Goal: Transaction & Acquisition: Purchase product/service

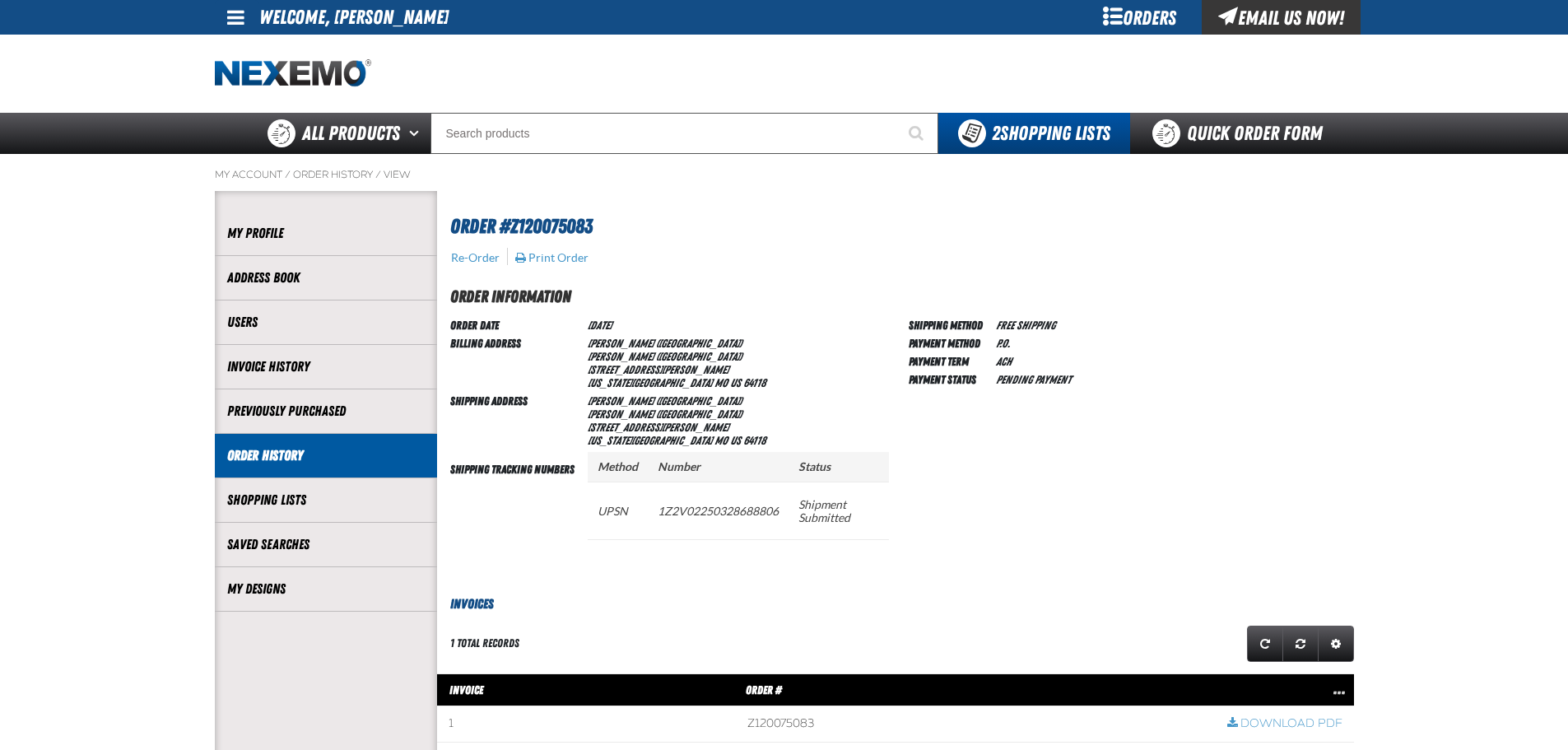
scroll to position [1, 1]
click at [482, 253] on button "Re-Order" at bounding box center [475, 257] width 51 height 15
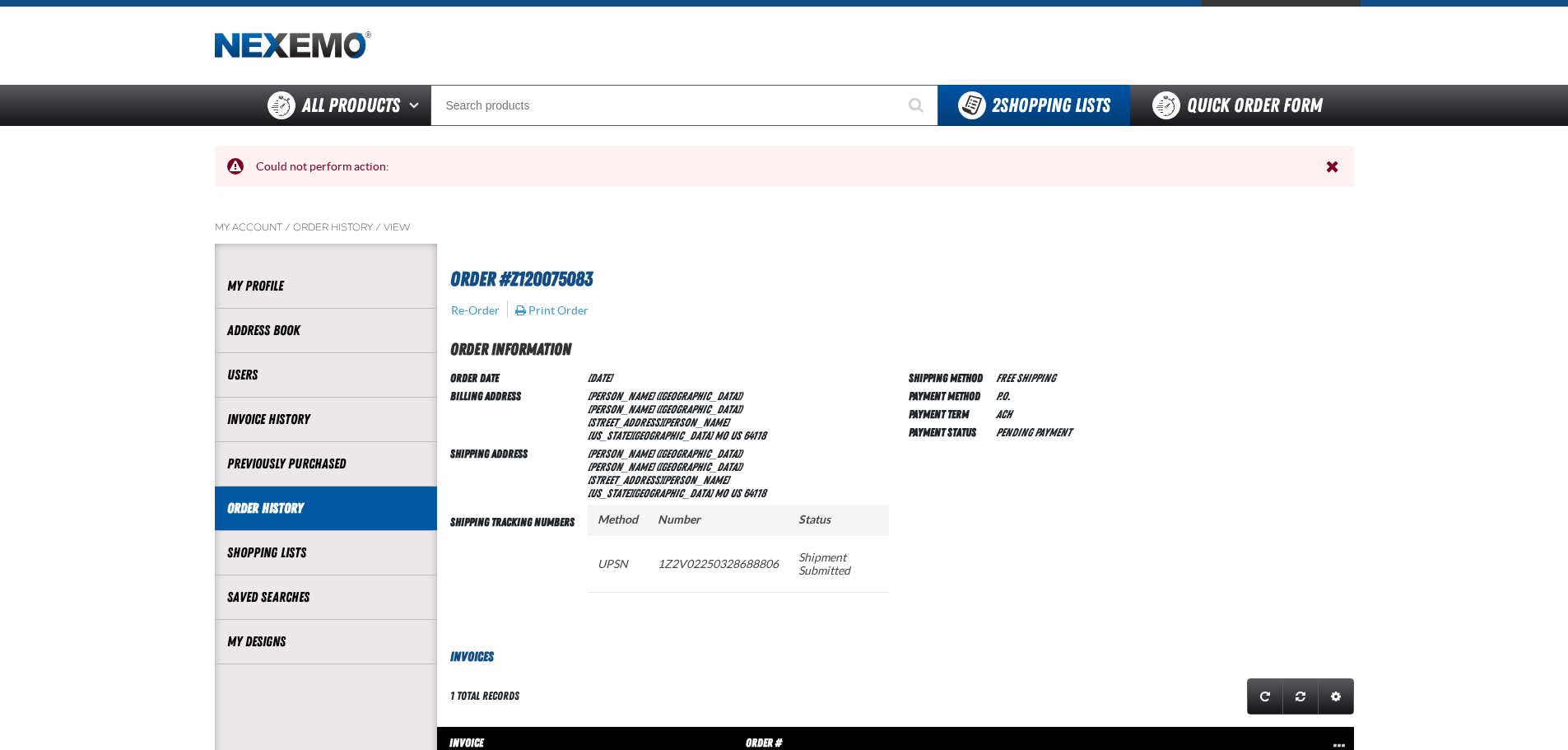
scroll to position [0, 0]
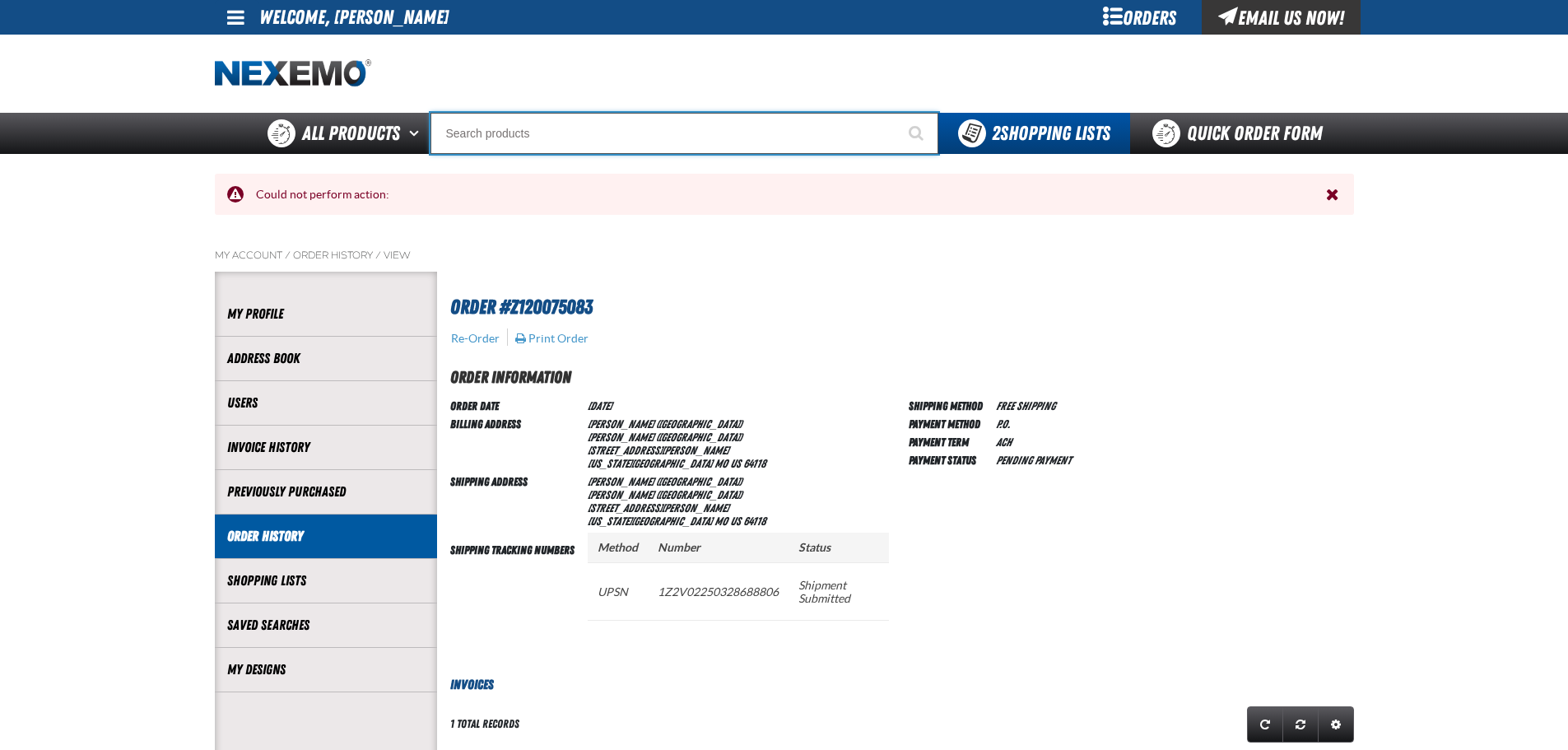
click at [501, 135] on input "Search" at bounding box center [685, 133] width 508 height 41
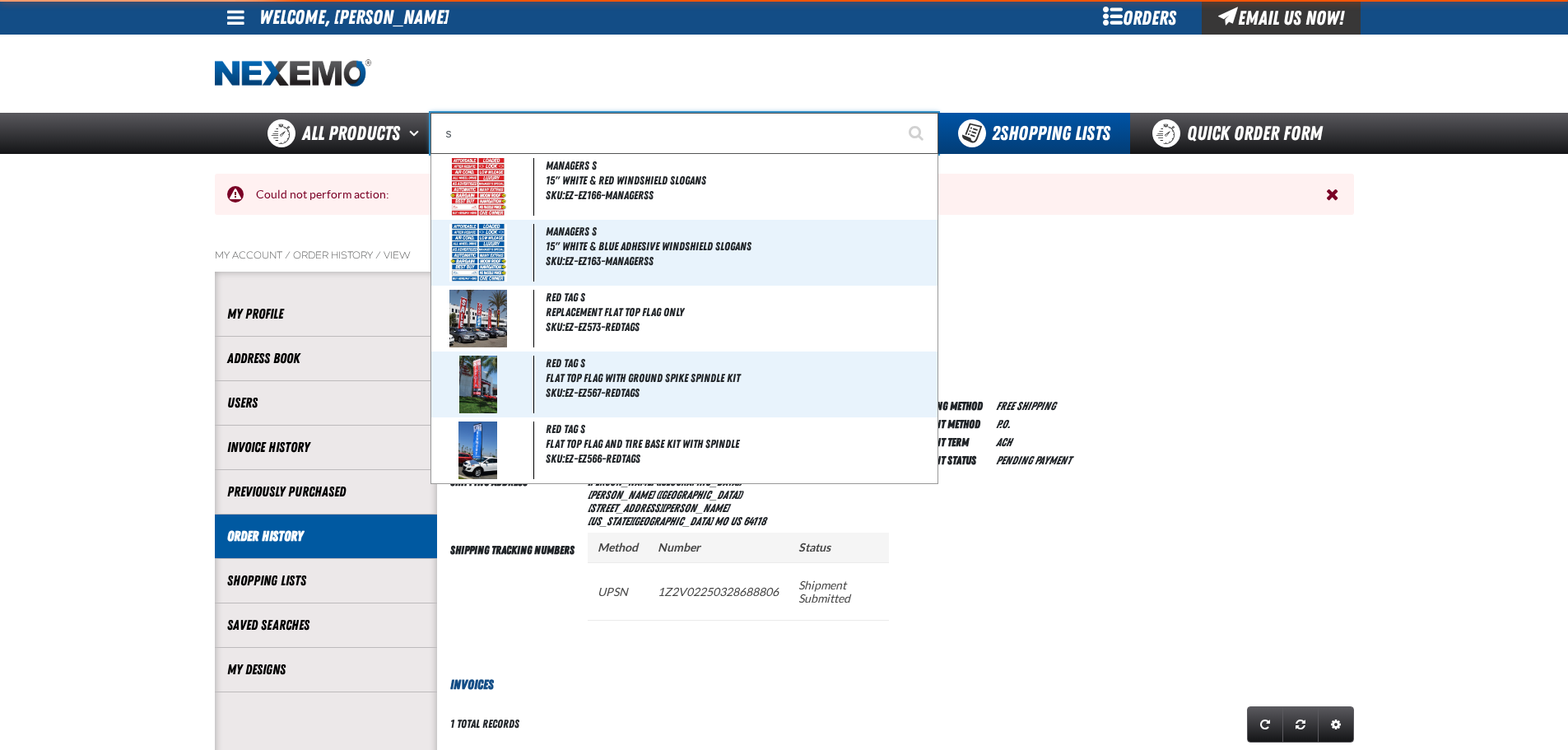
type input "se"
type input "se HABLA"
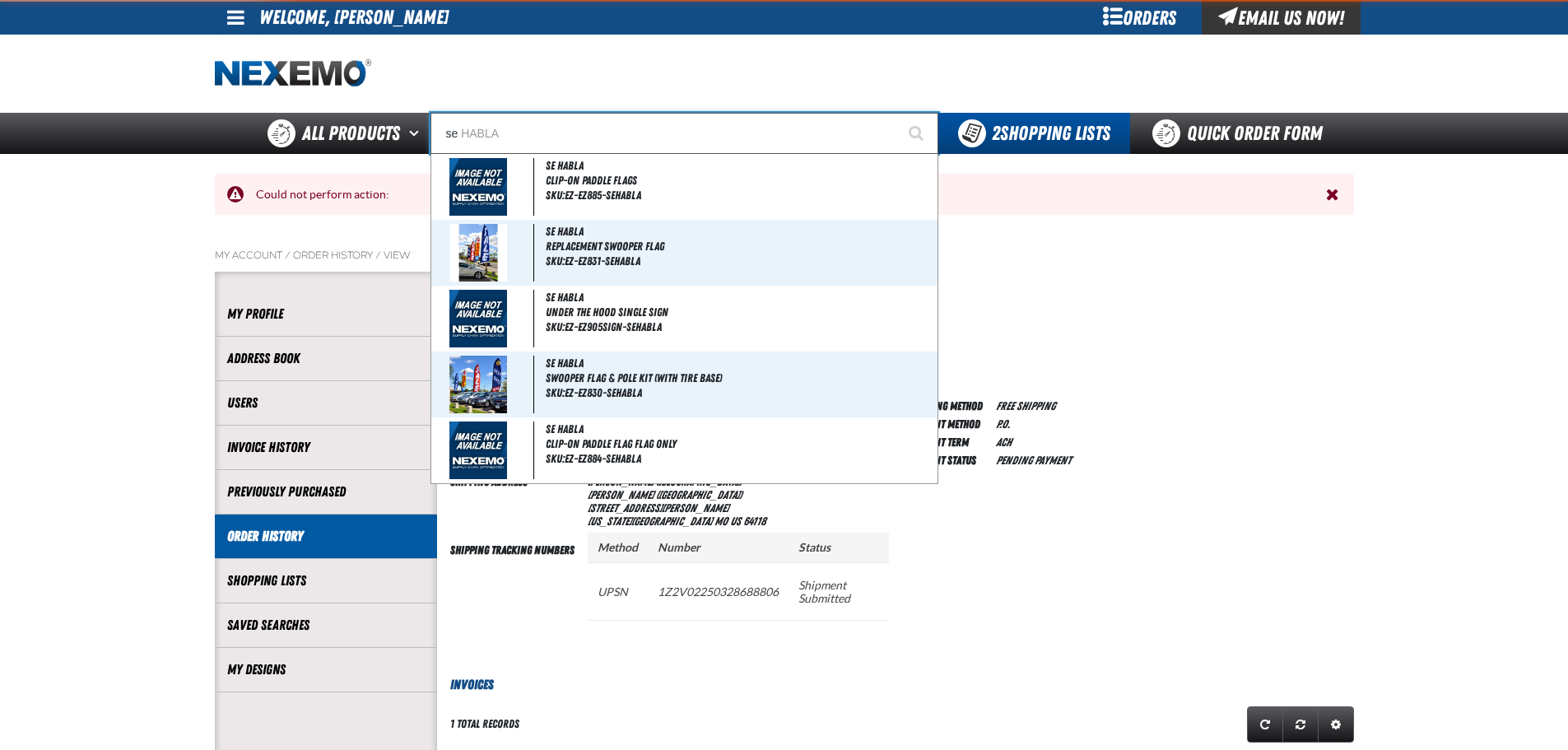
type input "ser"
type input "serVICE"
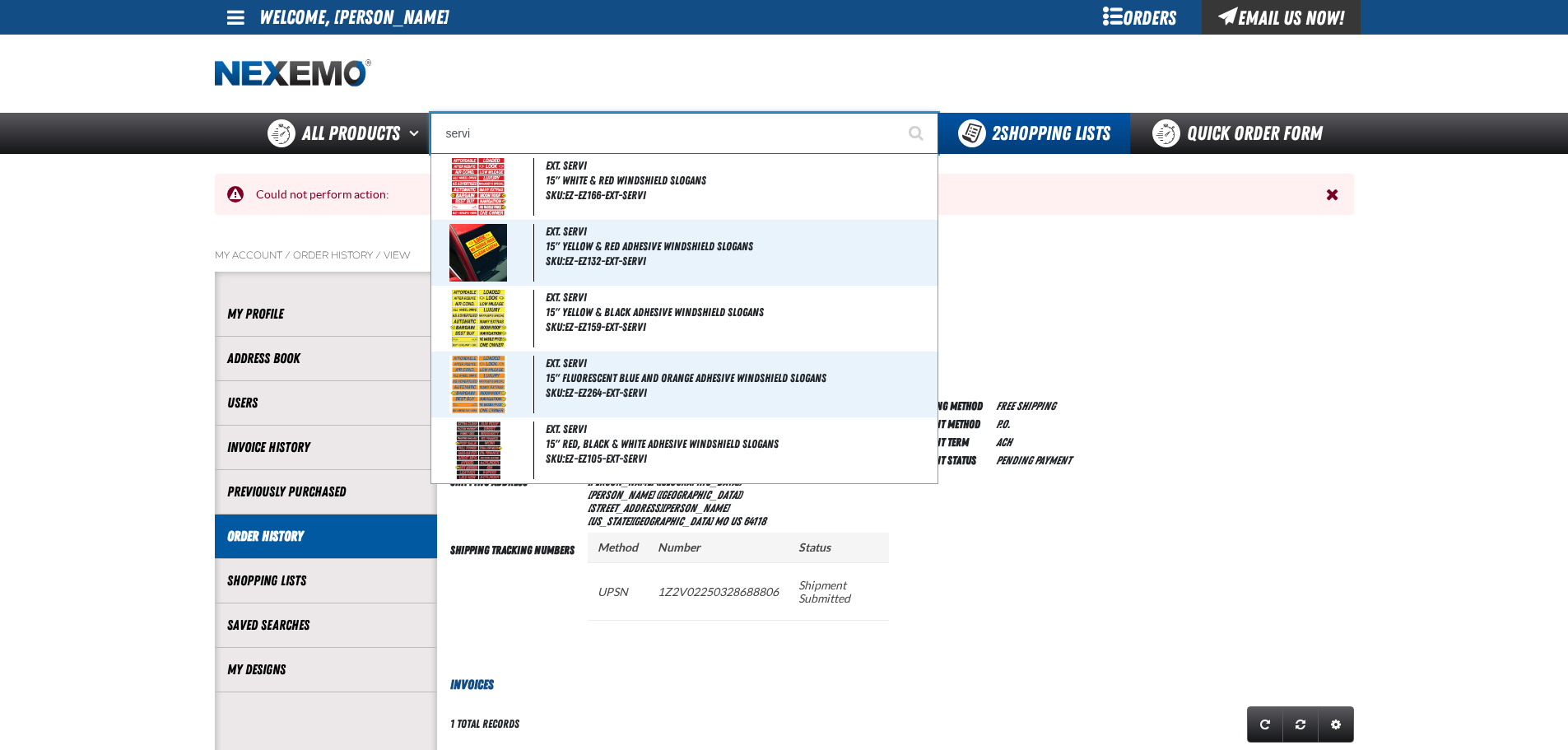
type input "servic"
type input "servicE"
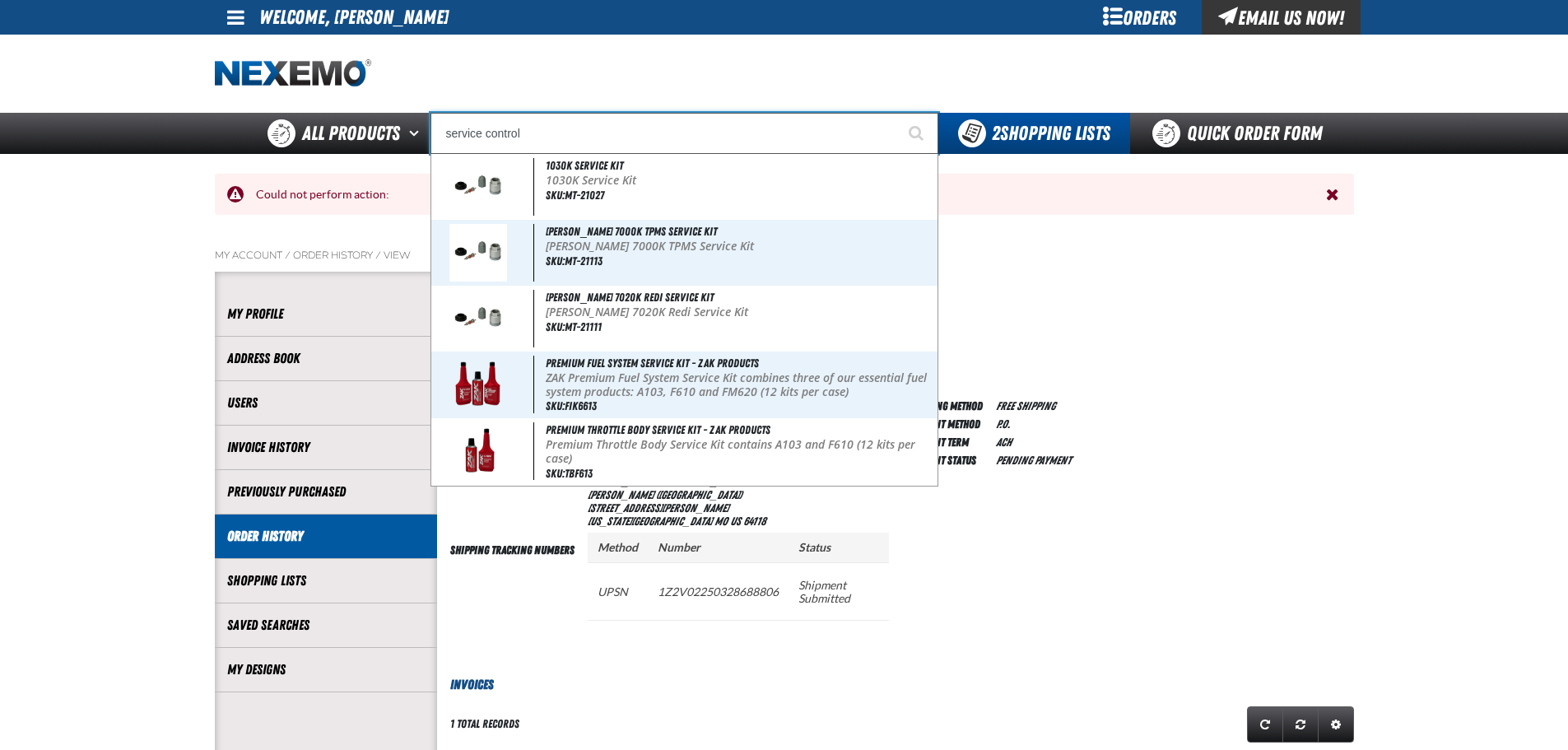
click at [622, 119] on input "service control" at bounding box center [685, 133] width 508 height 41
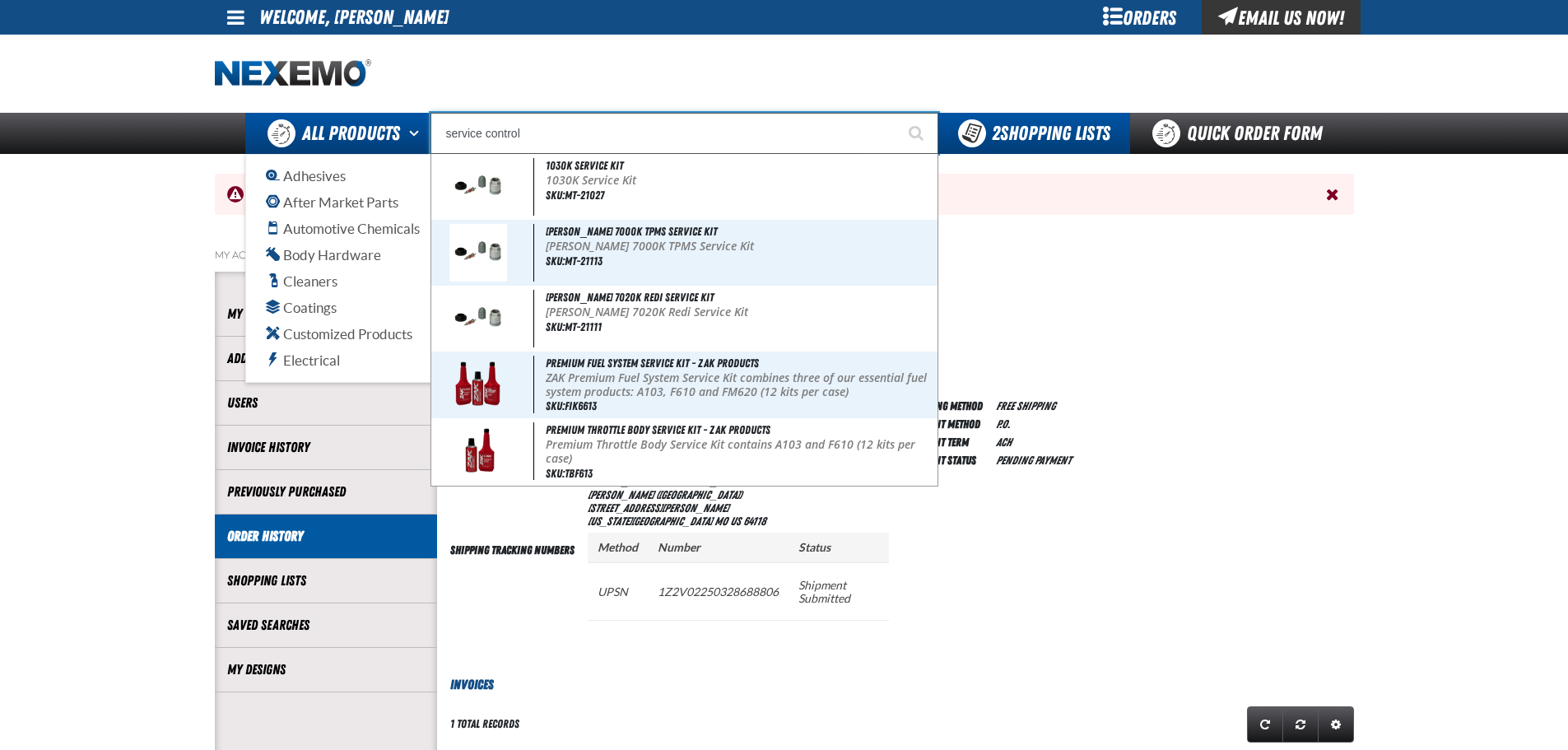
drag, startPoint x: 487, startPoint y: 137, endPoint x: 421, endPoint y: 142, distance: 66.2
click at [421, 142] on div "Back All Products Adhesives After Market Parts Automotive Chemicals Body Hardwa…" at bounding box center [784, 133] width 1152 height 41
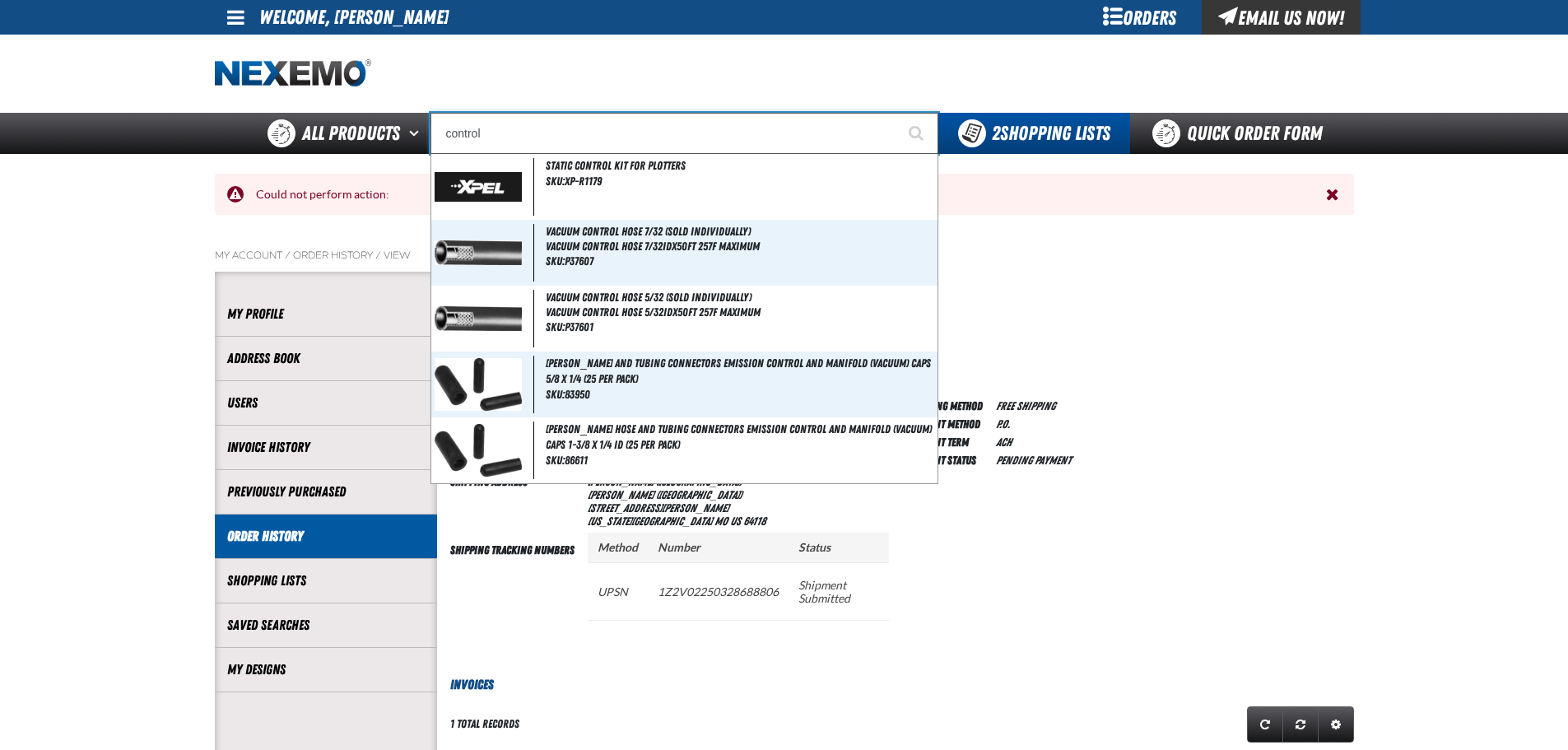
click at [535, 130] on input "control" at bounding box center [685, 133] width 508 height 41
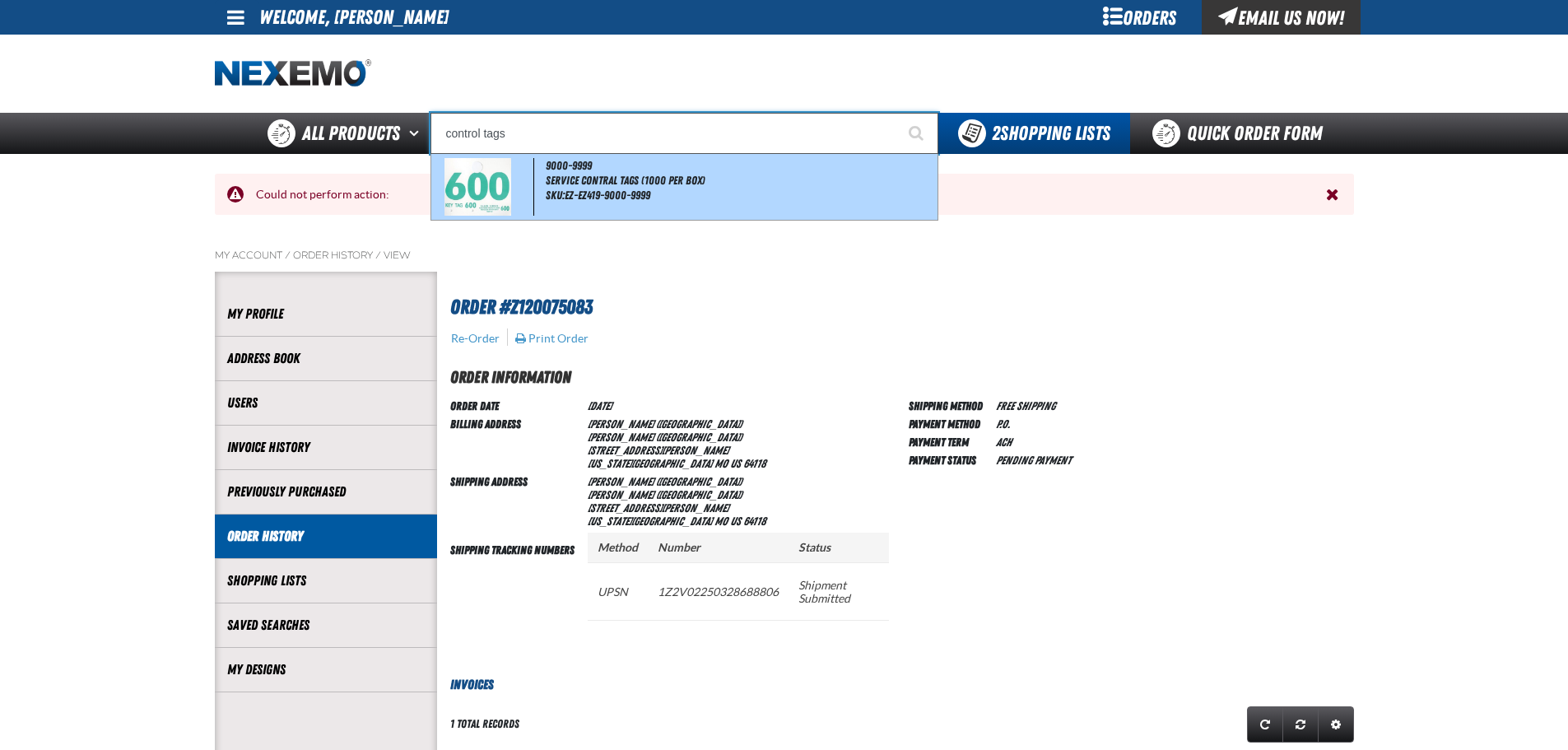
click at [591, 181] on span "Service Contral Tags (1000 per box)" at bounding box center [740, 181] width 389 height 14
type input "9000-9999"
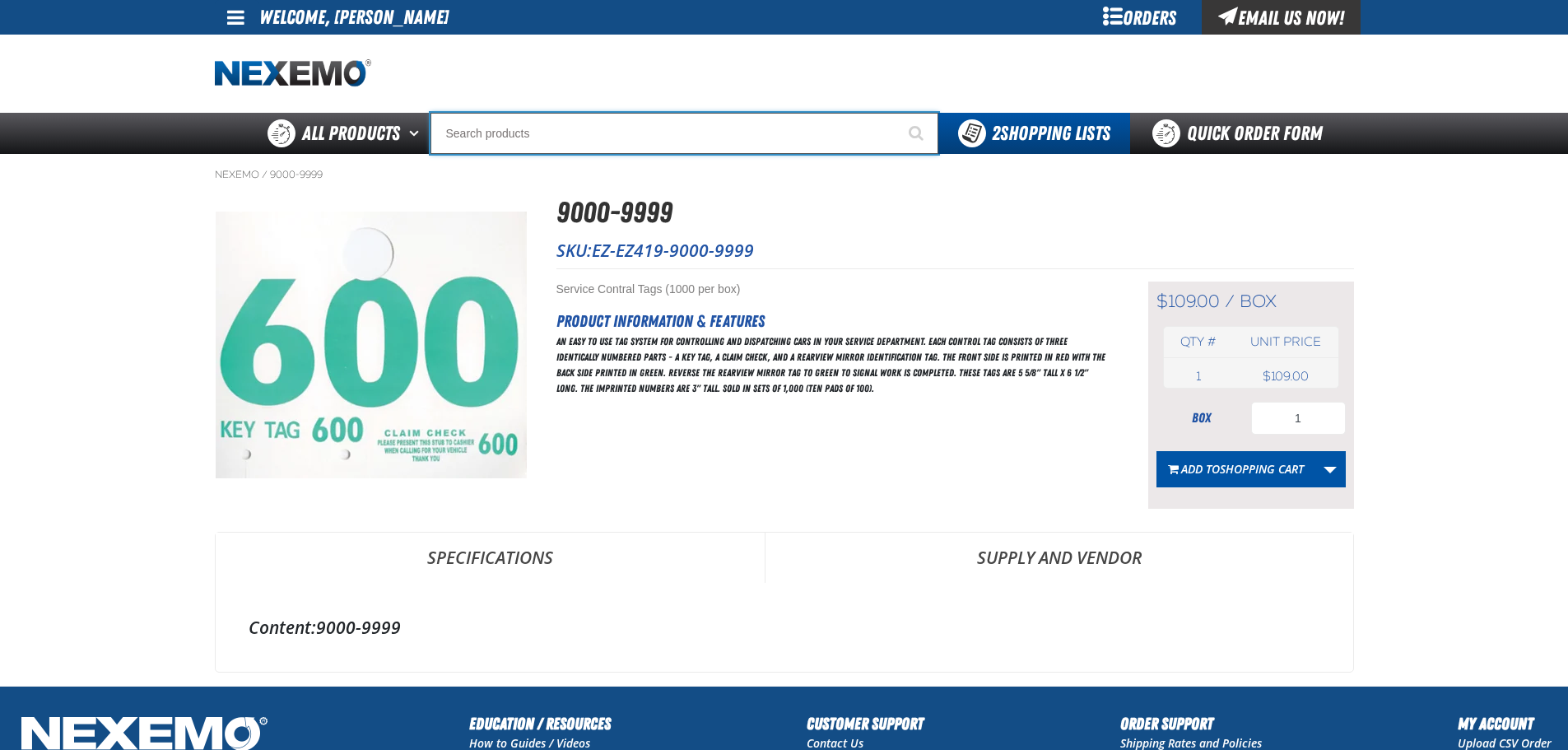
click at [533, 137] on input "Search" at bounding box center [685, 133] width 508 height 41
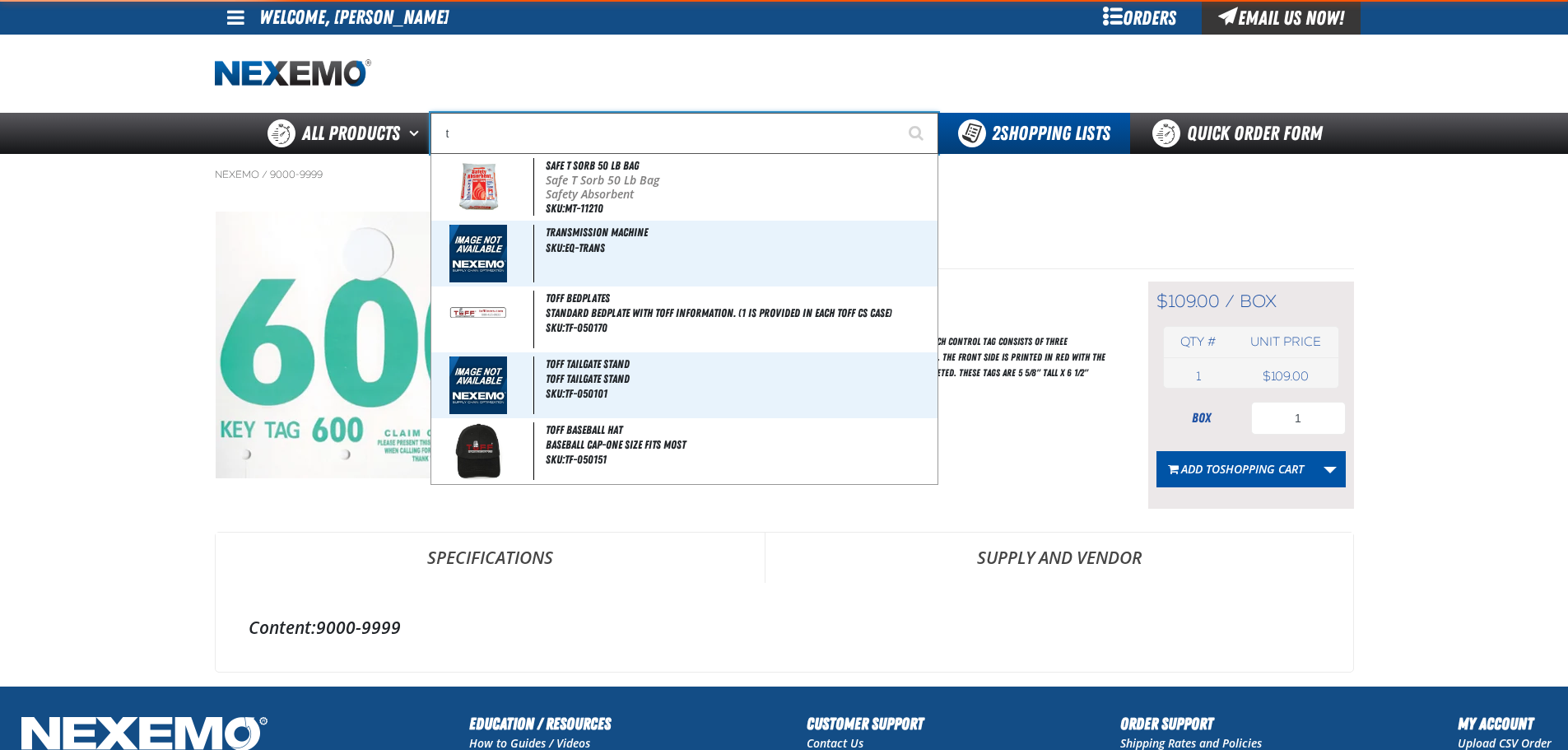
type input "ta"
type input "taN"
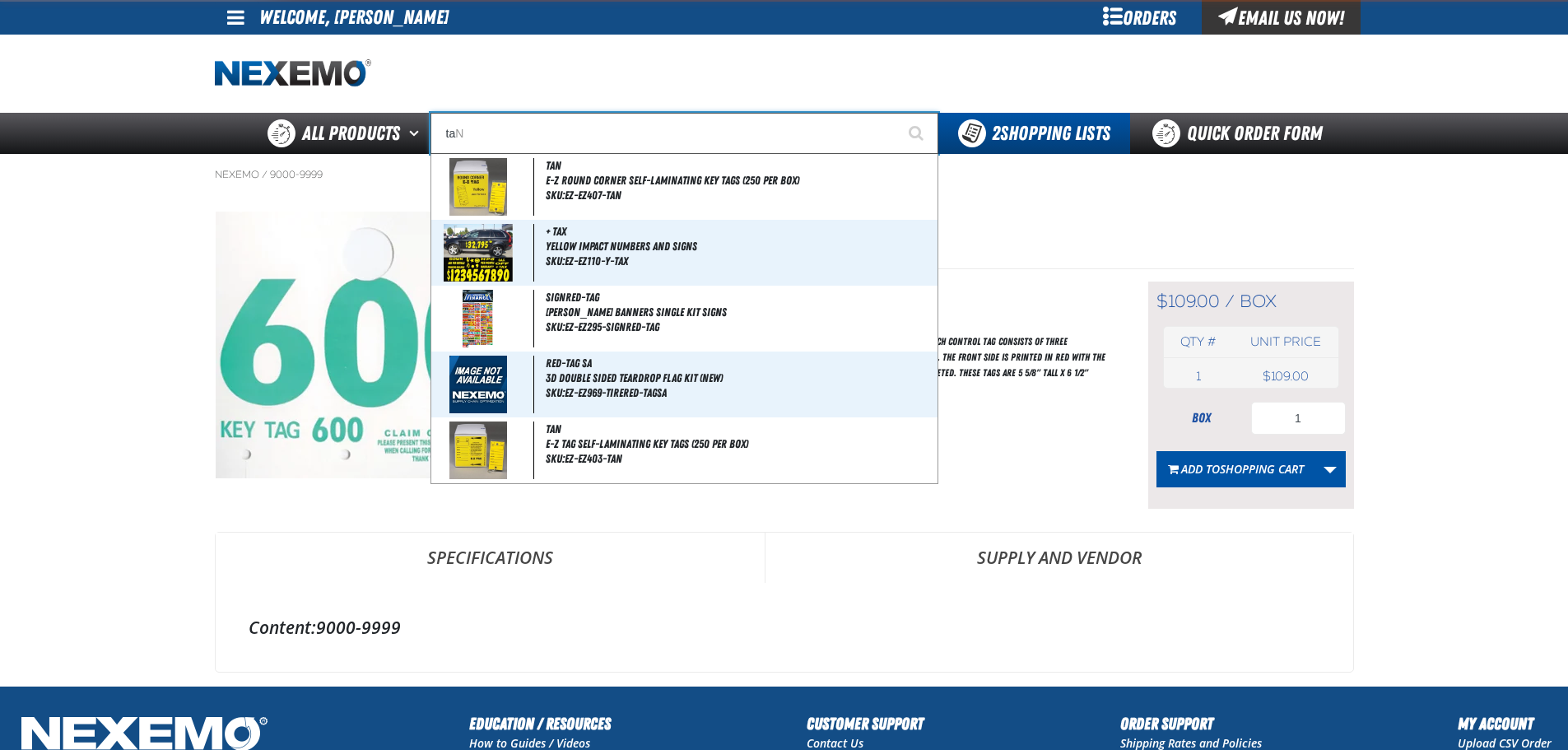
type input "tag"
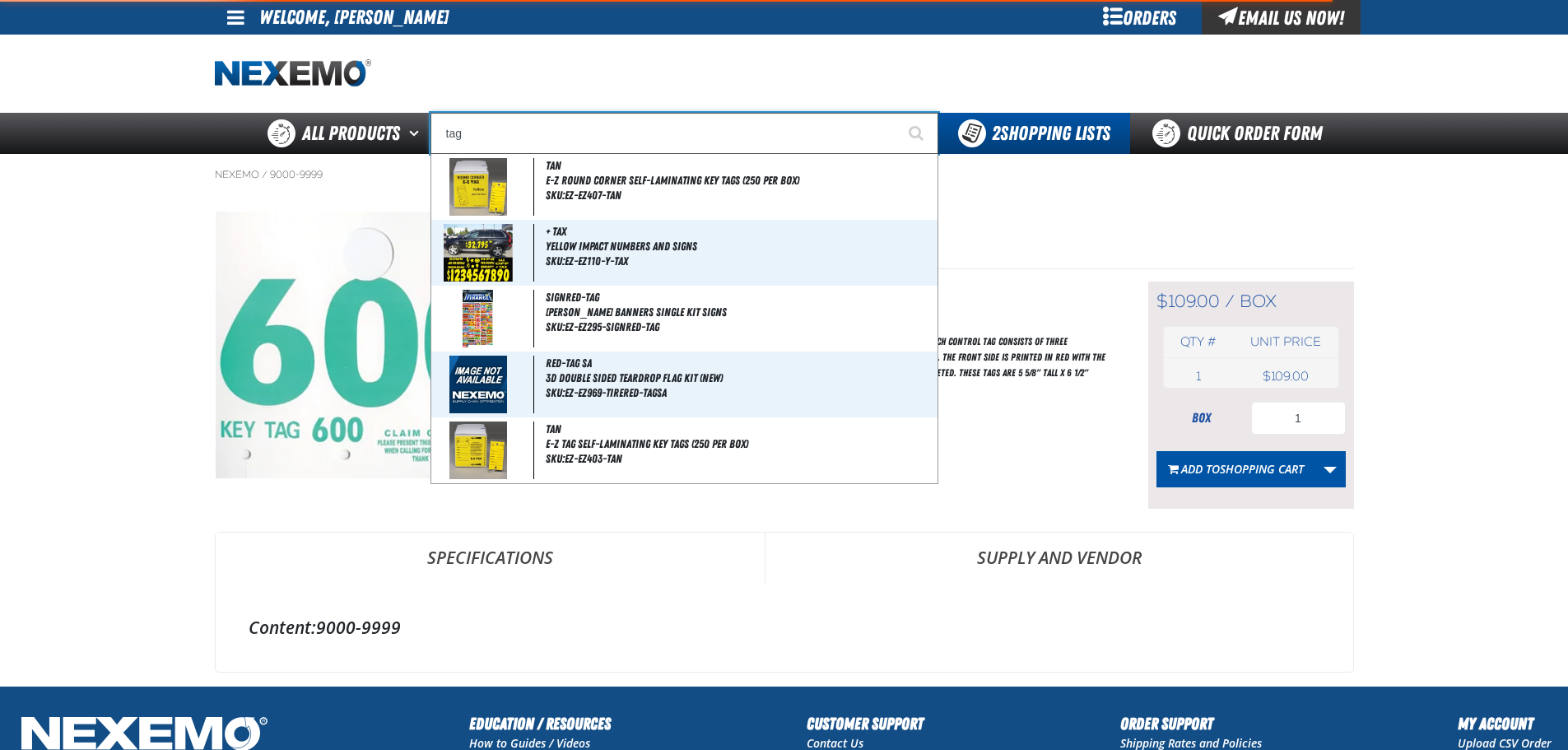
type input "tag Bag"
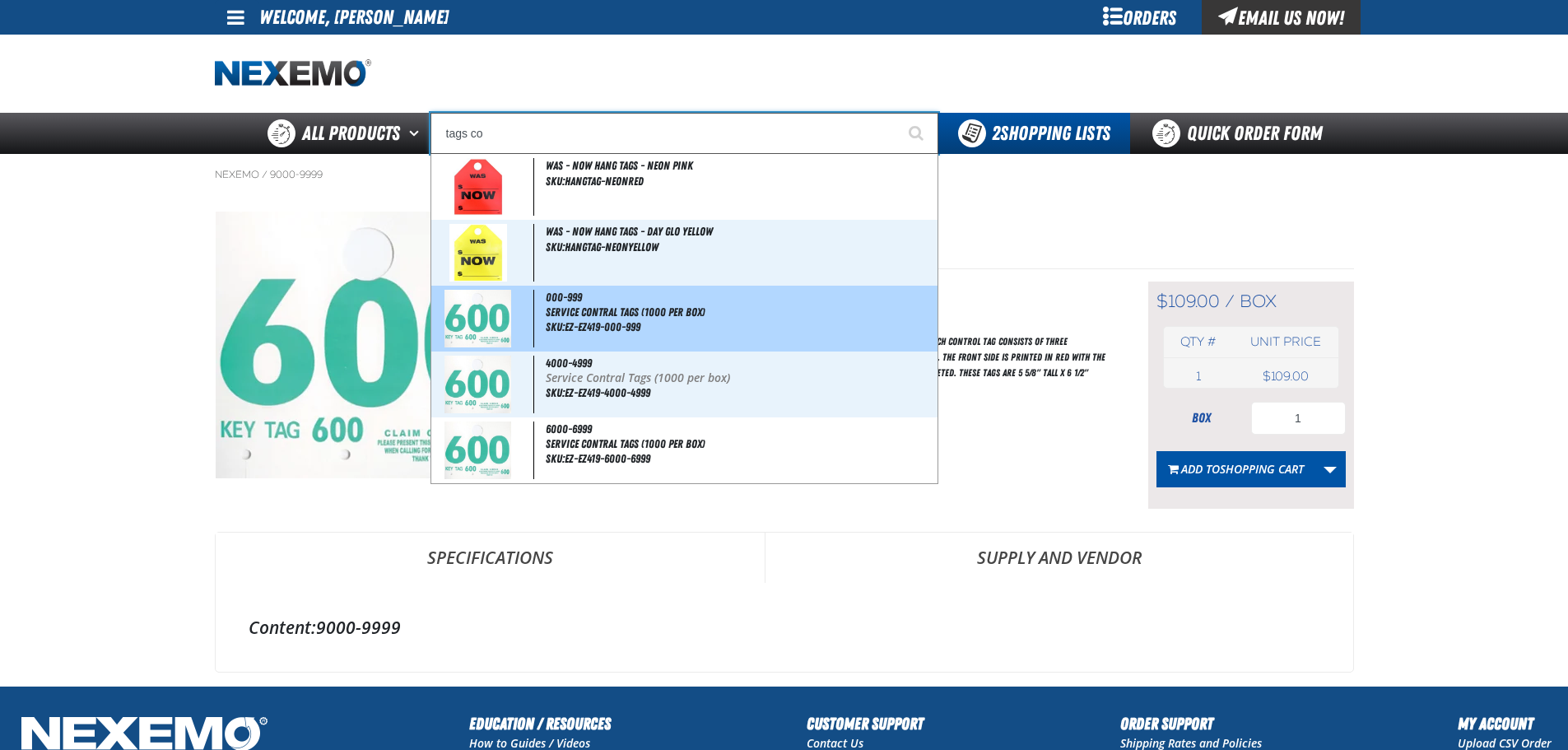
click at [591, 303] on div "000-999 Service Contral Tags (1000 per box) SKU:EZ-EZ419-000-999" at bounding box center [685, 319] width 507 height 66
type input "000-999"
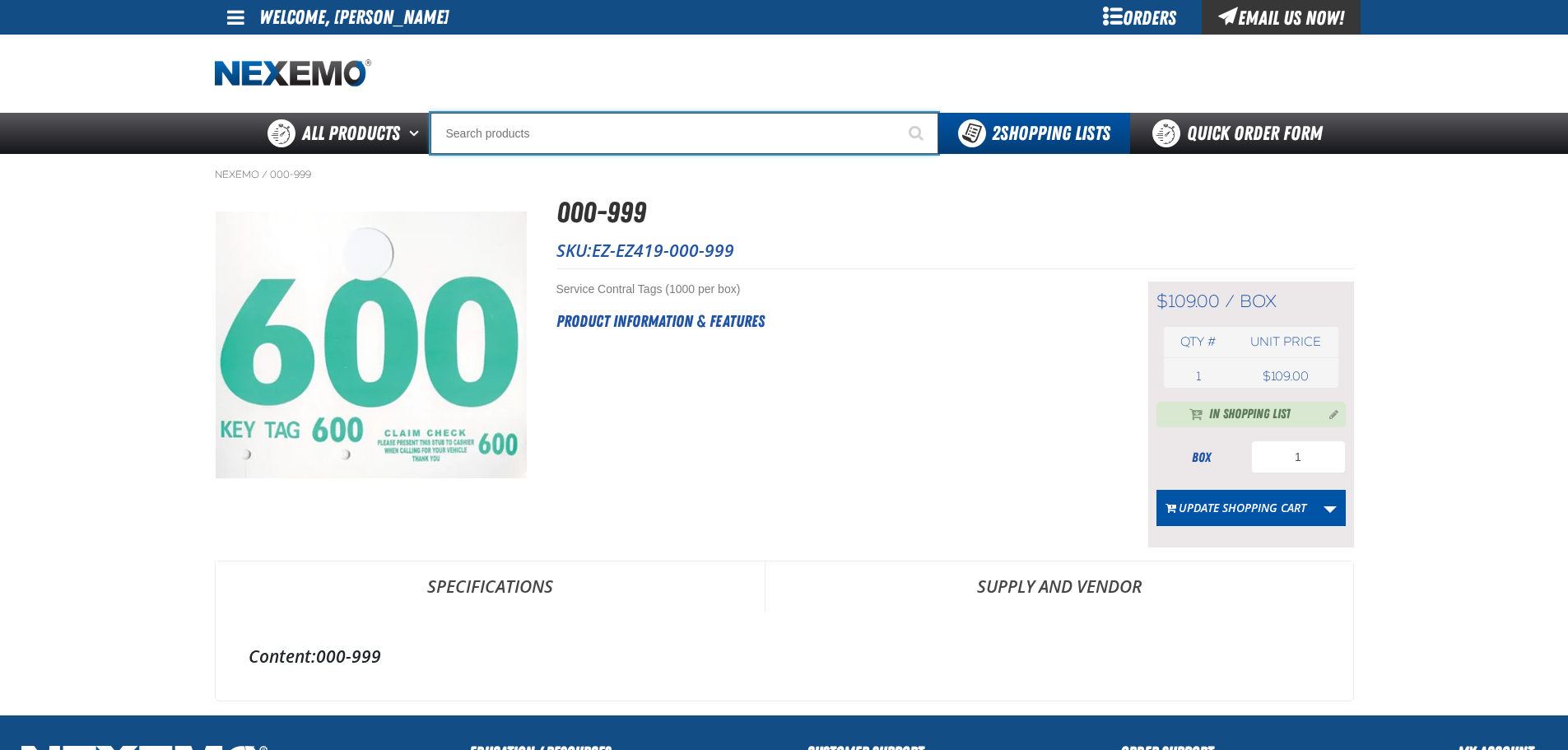
click at [488, 131] on input "Search" at bounding box center [685, 133] width 508 height 41
type input "c"
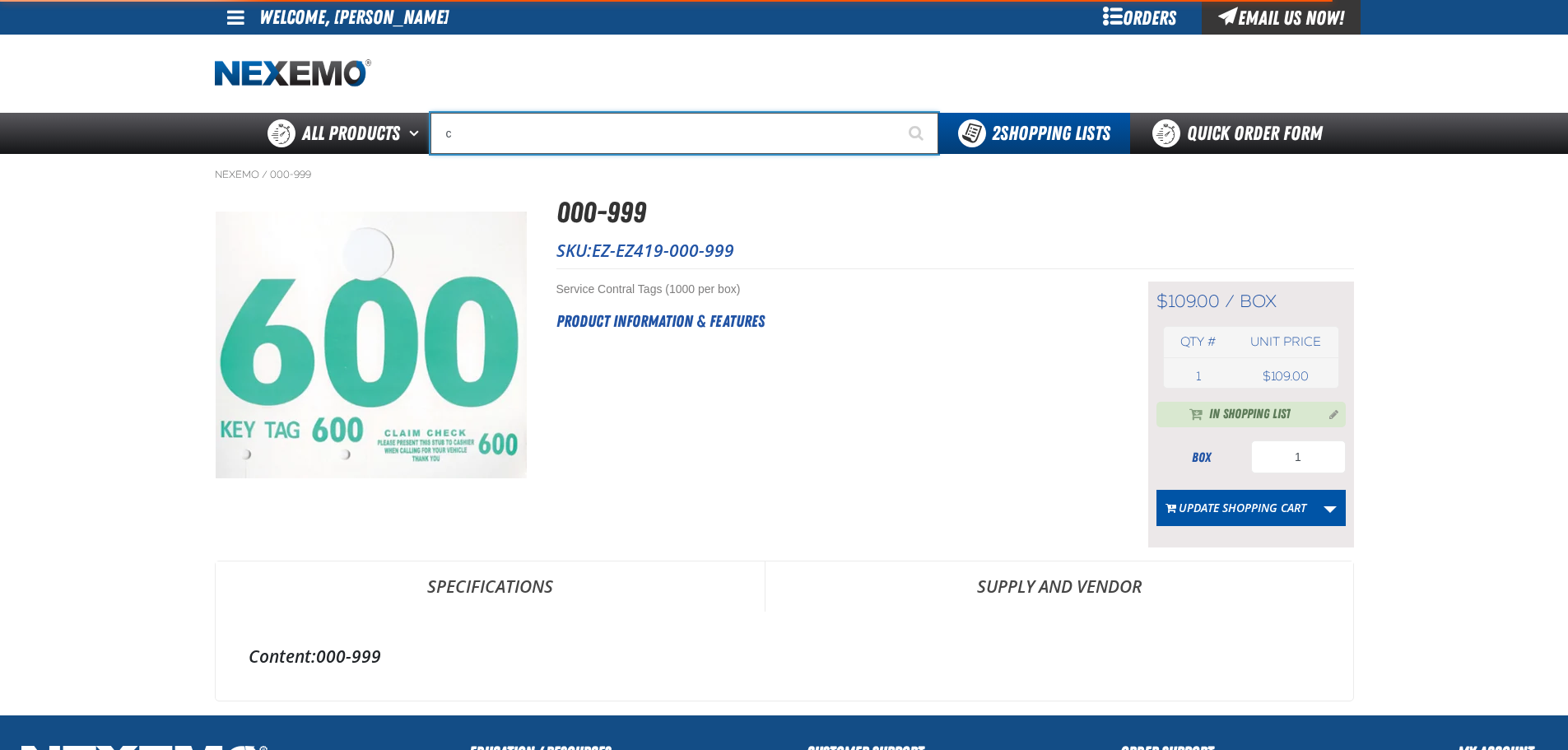
type input "c Alkaline Battery 1.5 Volt (12 per pack)"
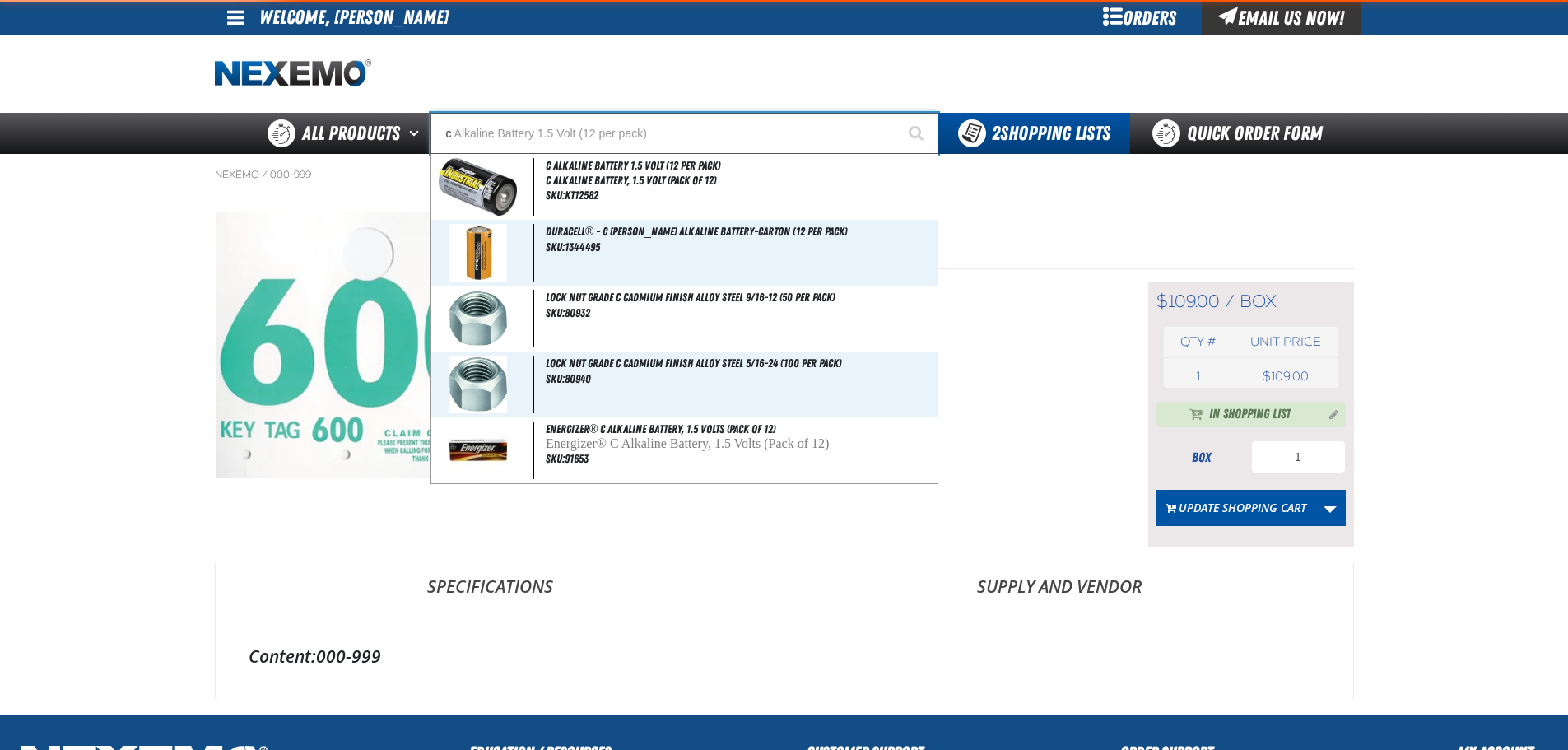
type input "co"
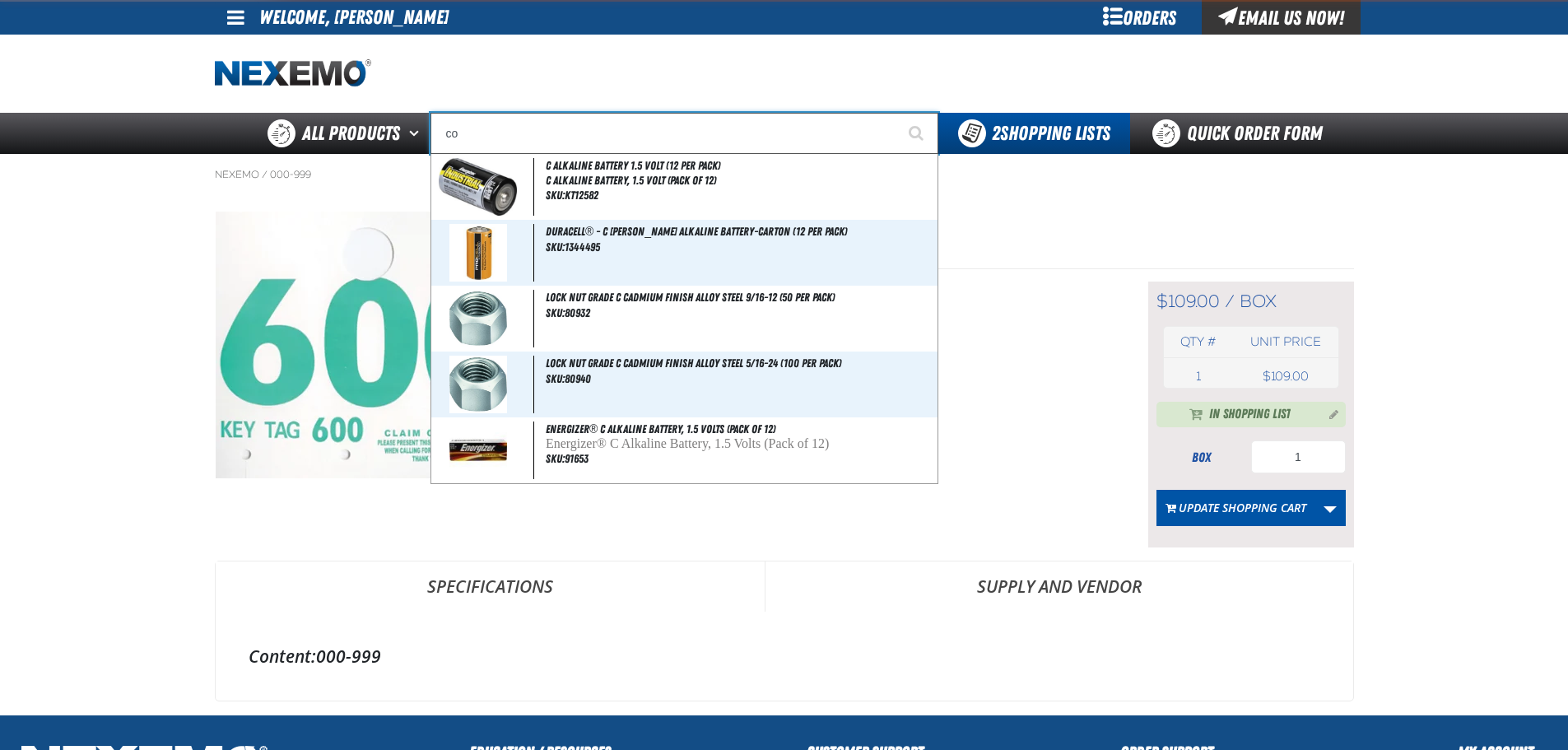
type input "coNSIGNWEL"
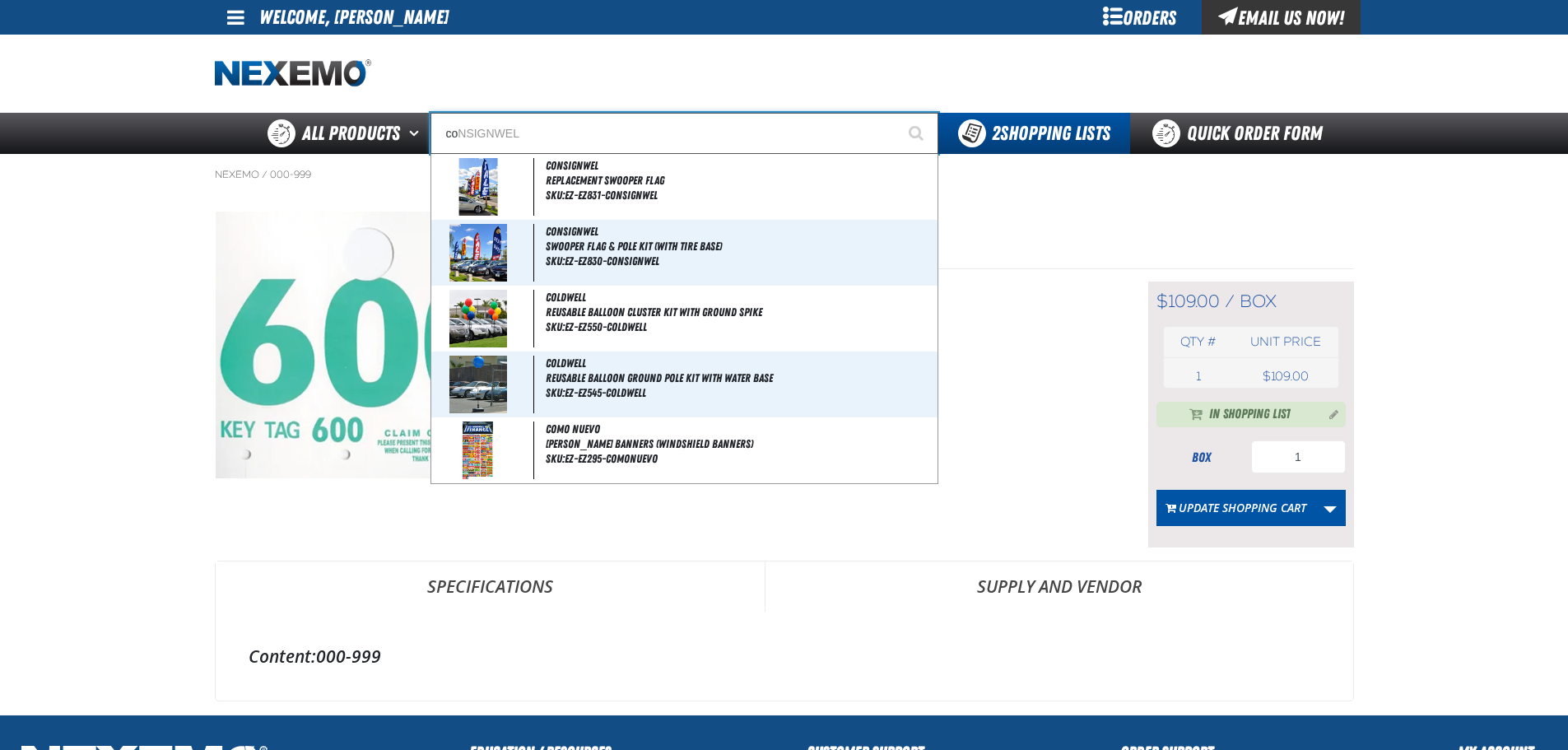
type input "con"
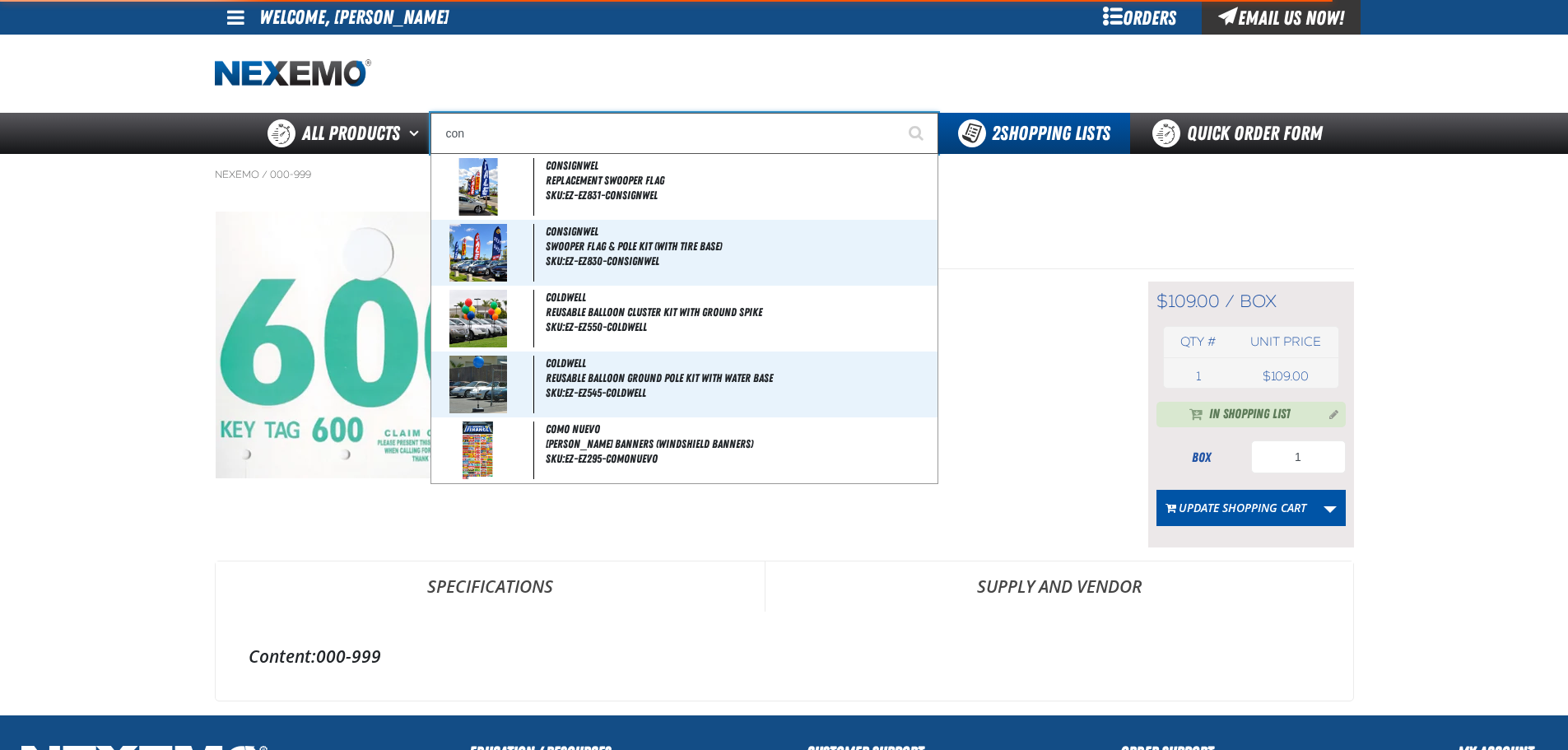
type input "conSIGNWEL"
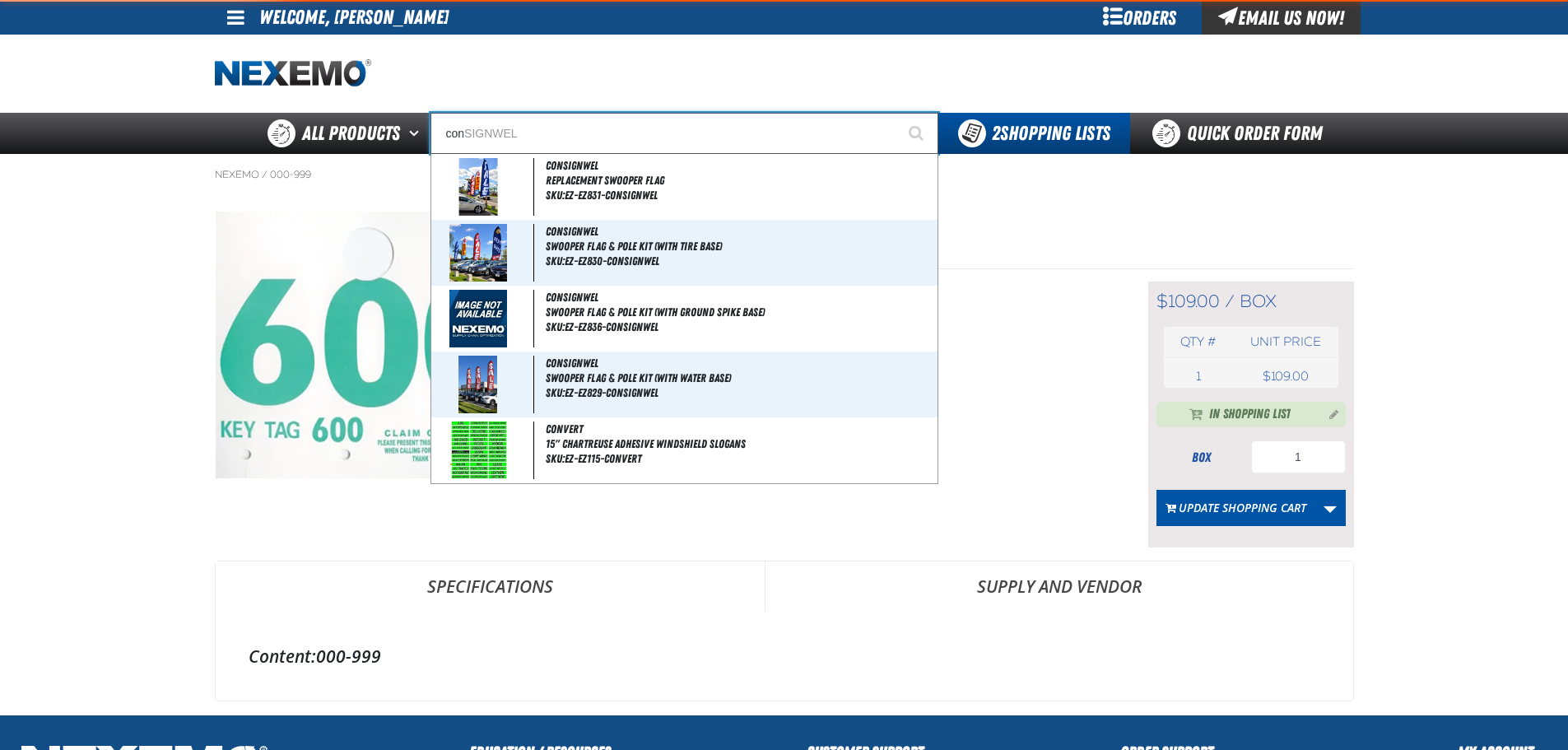
type input "cont"
type input "contour Yellow"
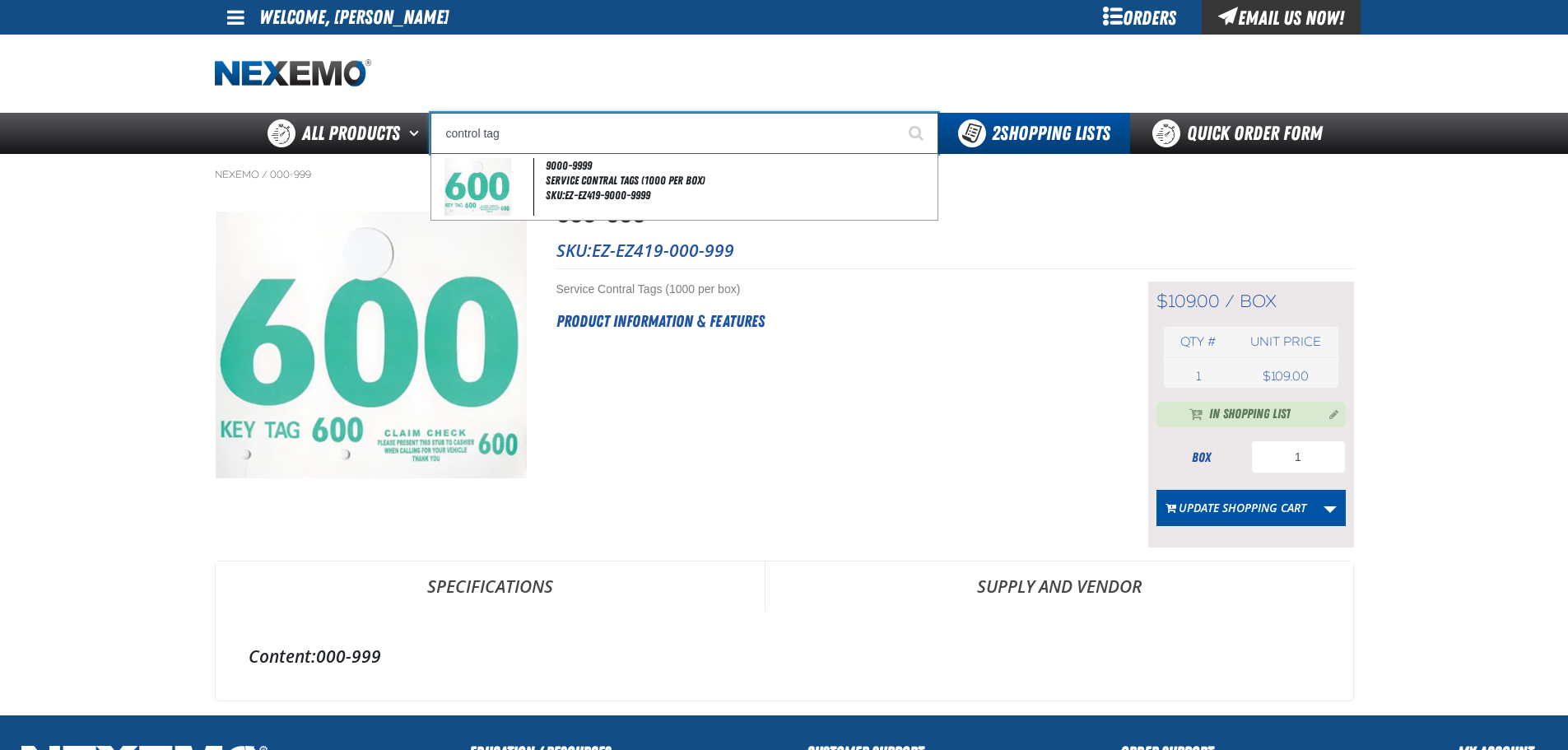
type input "control tag"
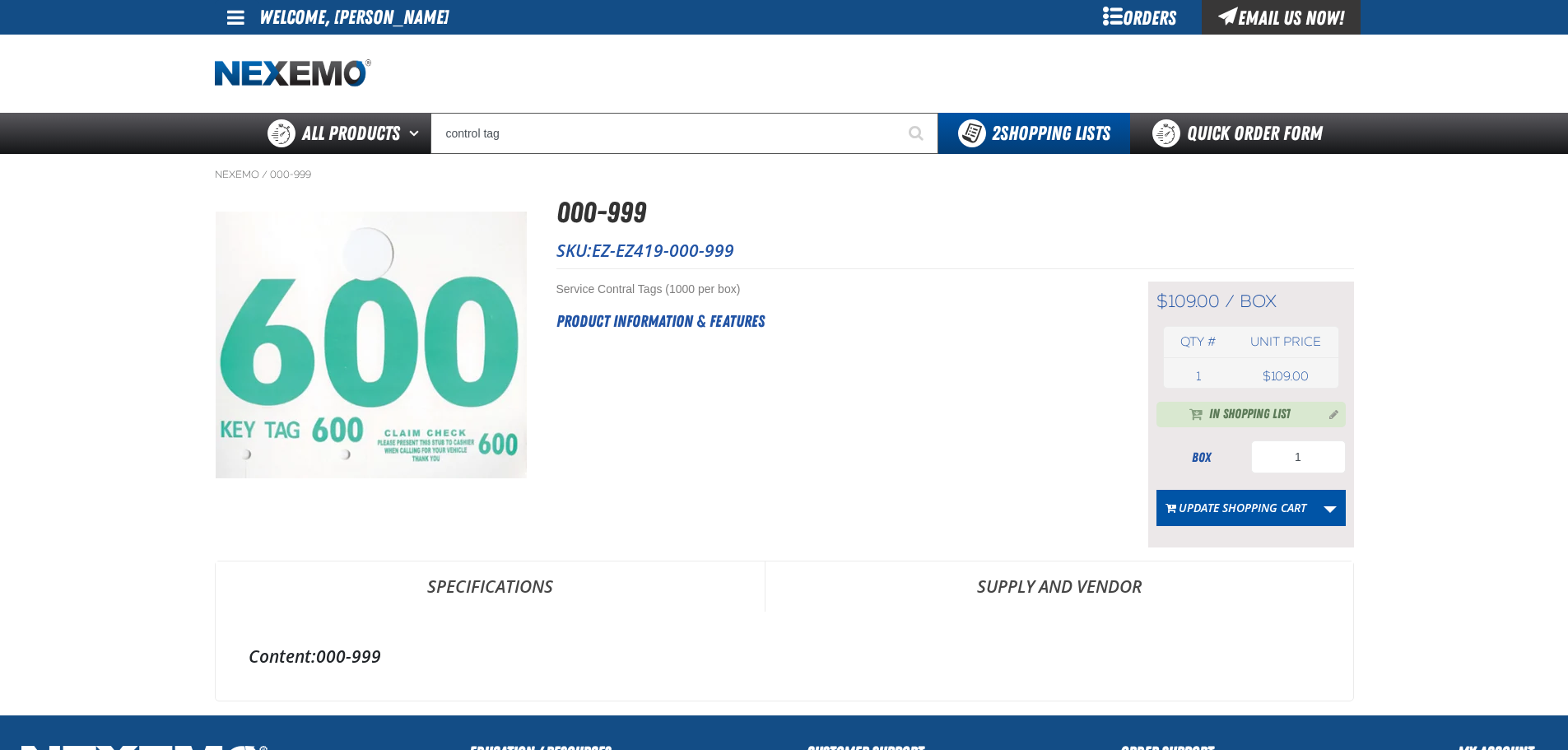
click at [1274, 204] on h1 "000-999" at bounding box center [955, 213] width 798 height 44
click at [230, 15] on span at bounding box center [236, 17] width 17 height 20
drag, startPoint x: 656, startPoint y: 78, endPoint x: 919, endPoint y: 54, distance: 264.1
click at [678, 77] on div at bounding box center [784, 74] width 1139 height 78
click at [1135, 14] on div "Orders" at bounding box center [1141, 17] width 124 height 35
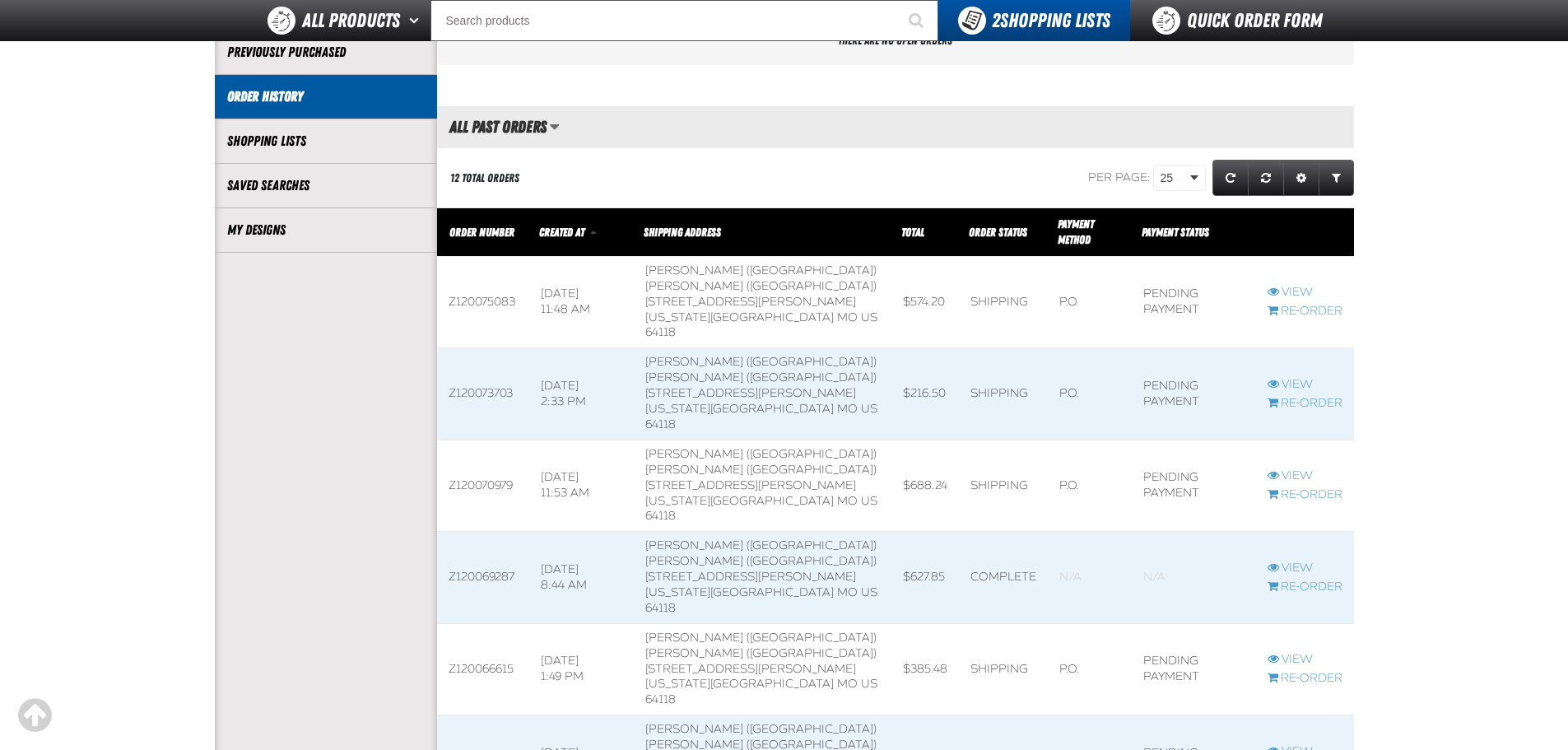
scroll to position [330, 0]
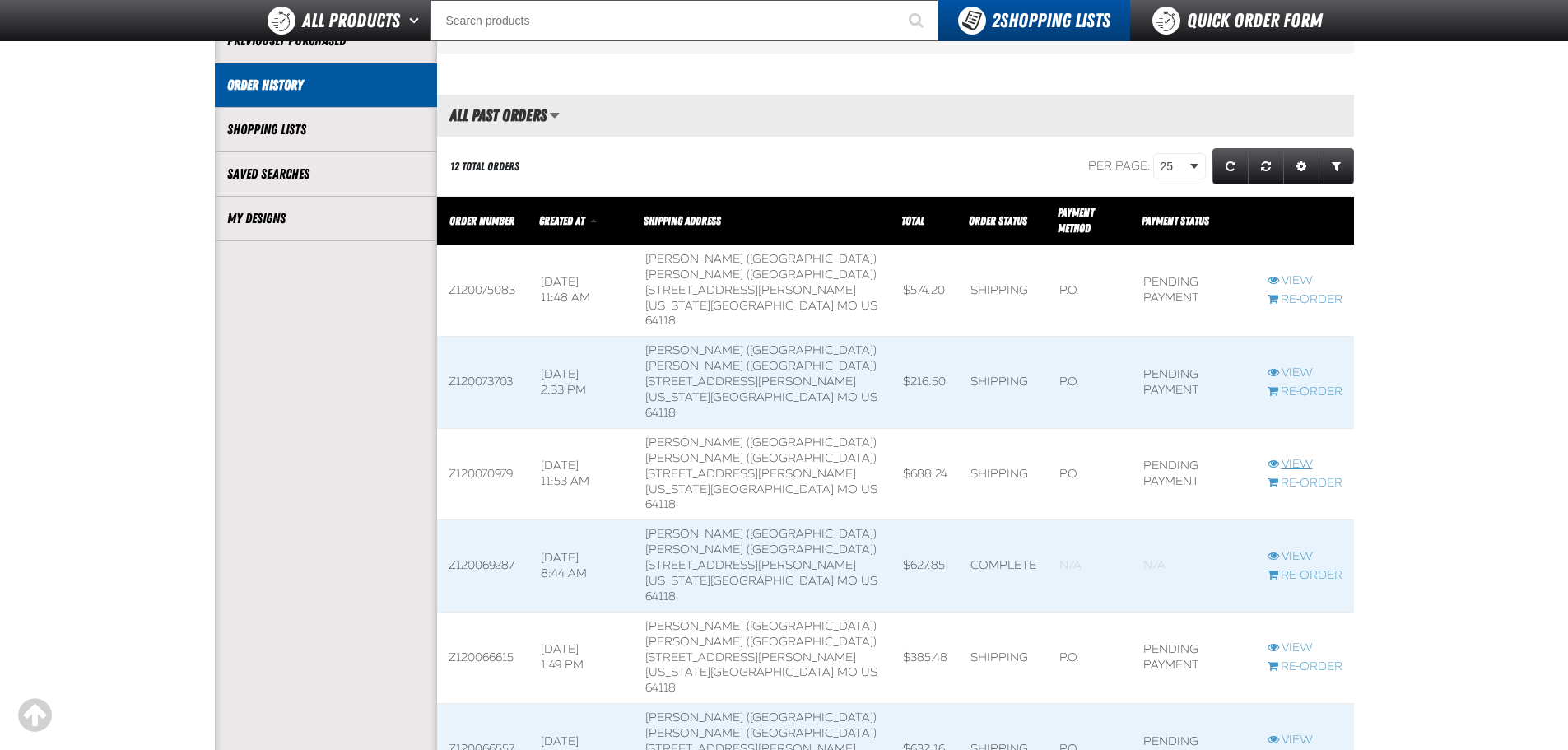
click at [1299, 461] on link "View" at bounding box center [1306, 465] width 75 height 16
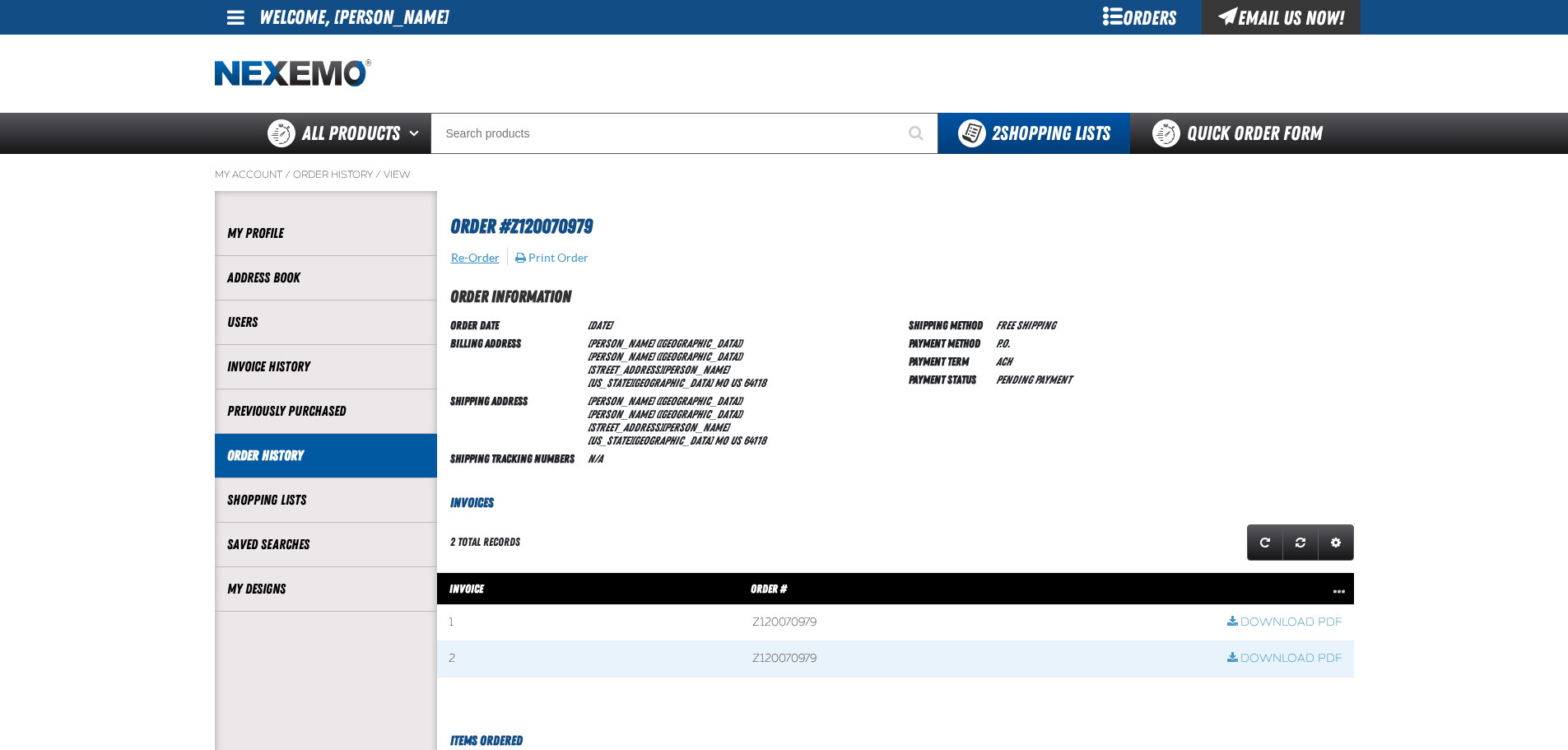
click at [462, 255] on button "Re-Order" at bounding box center [475, 257] width 51 height 15
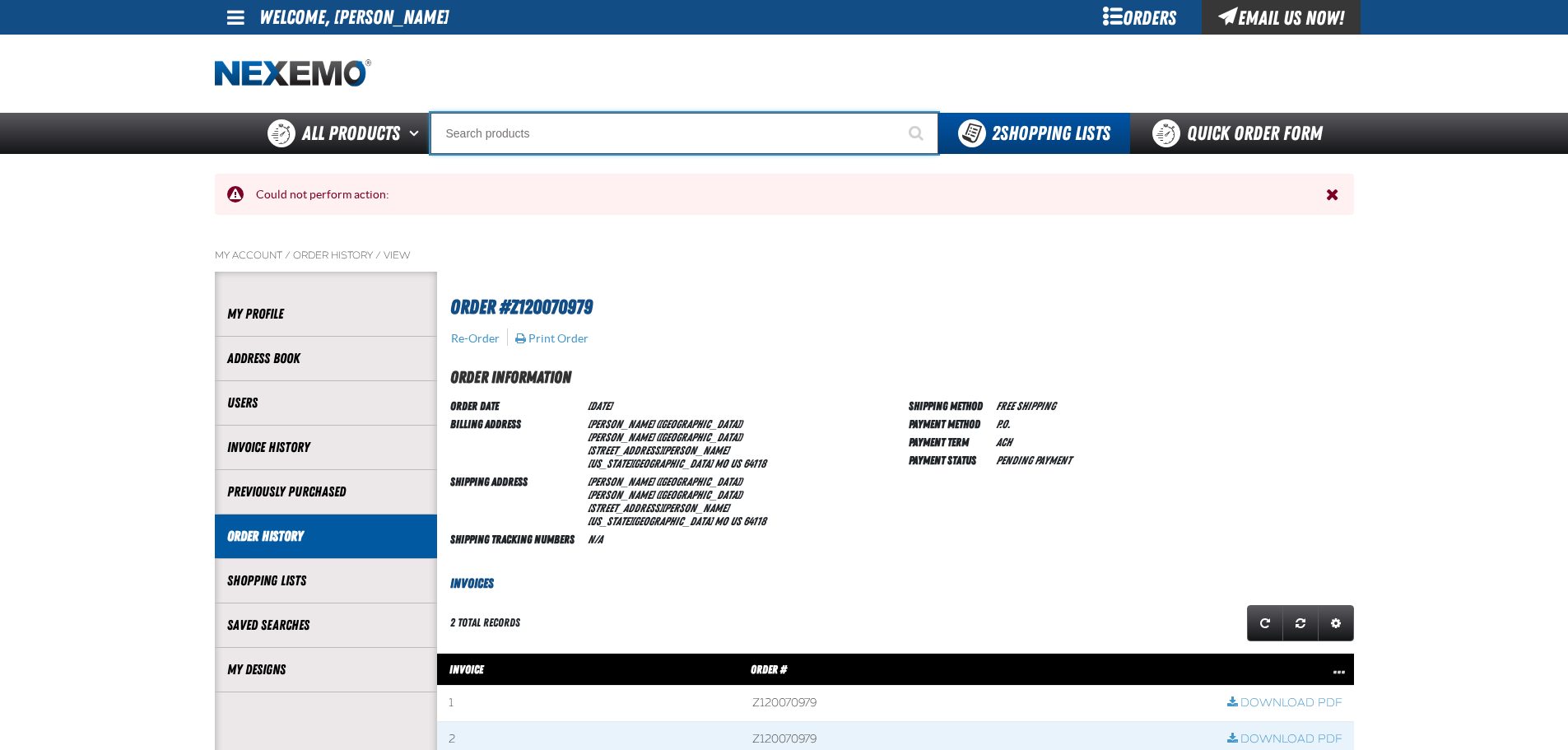
click at [674, 140] on input "Search" at bounding box center [685, 133] width 508 height 41
type input "c"
type input "c Alkaline Battery 1.5 Volt (12 per pack)"
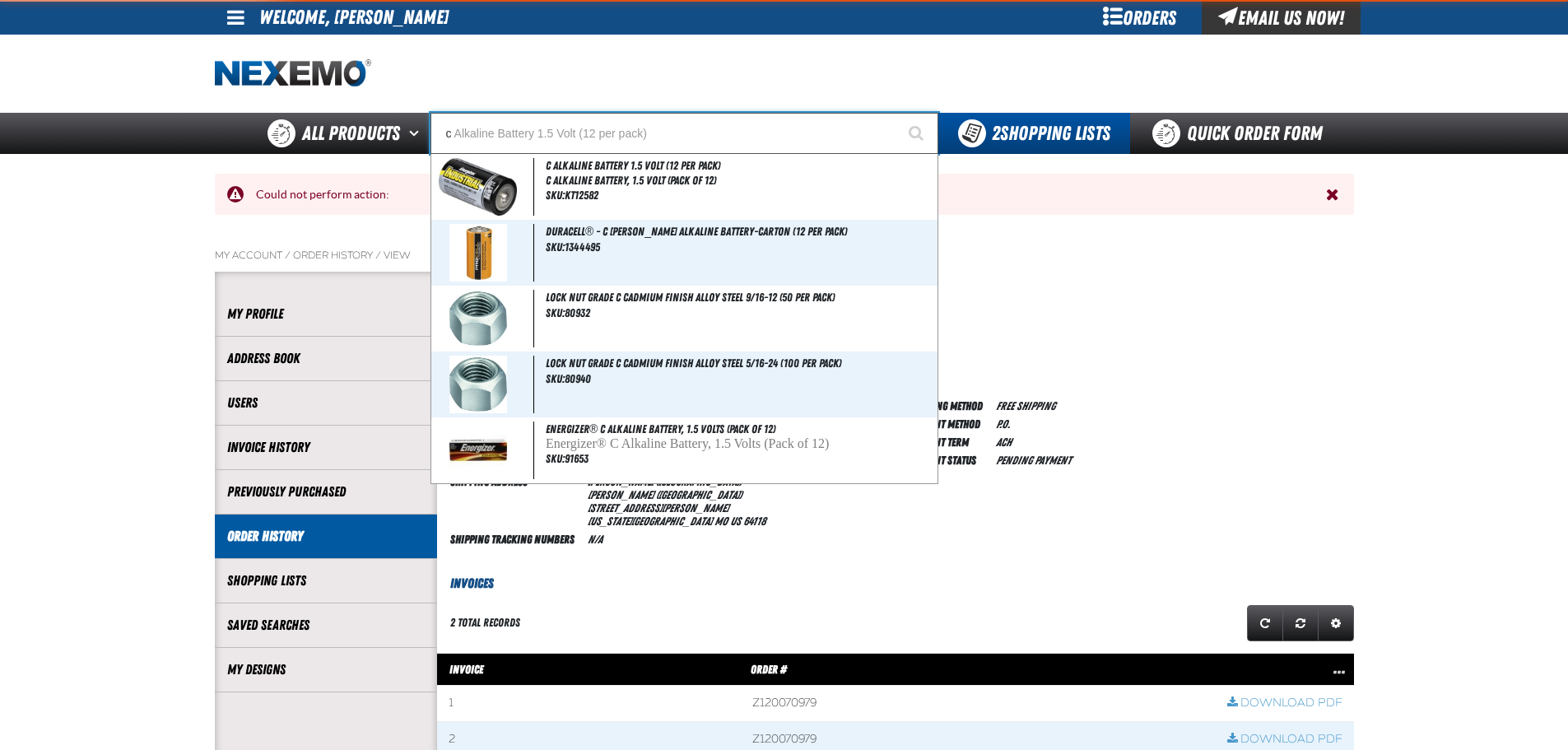
type input "co"
type input "coNSIGNWEL"
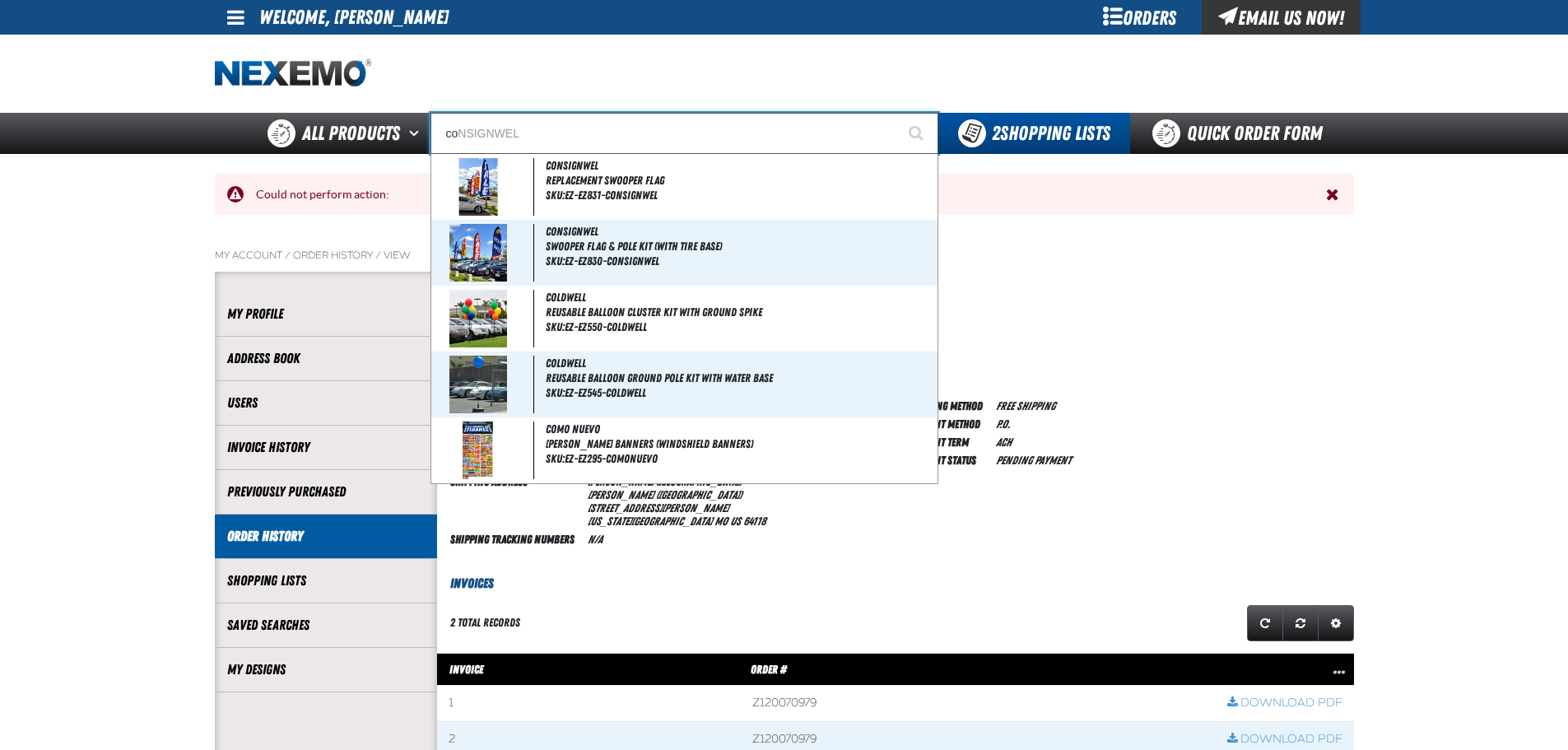
type input "con"
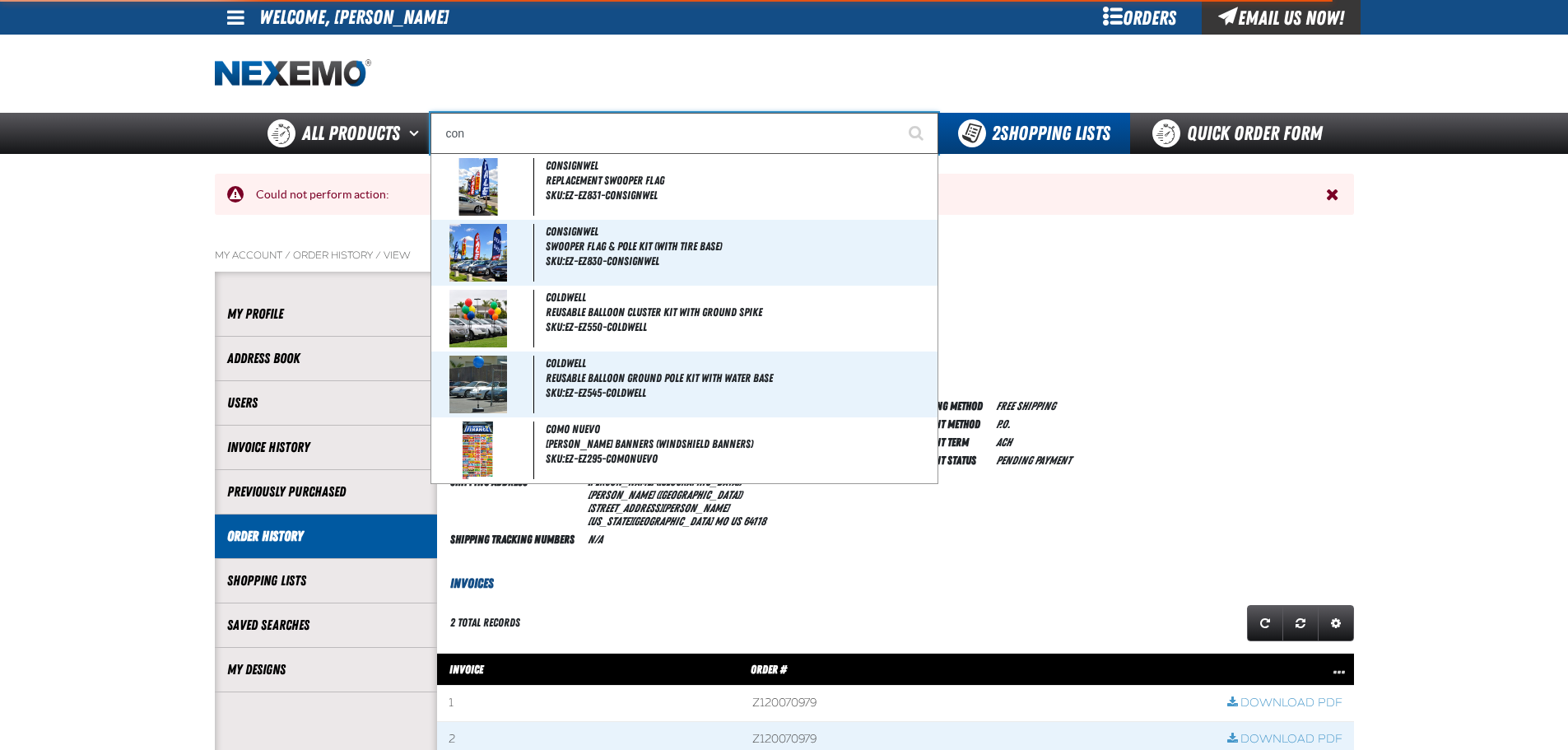
type input "conSIGNWEL"
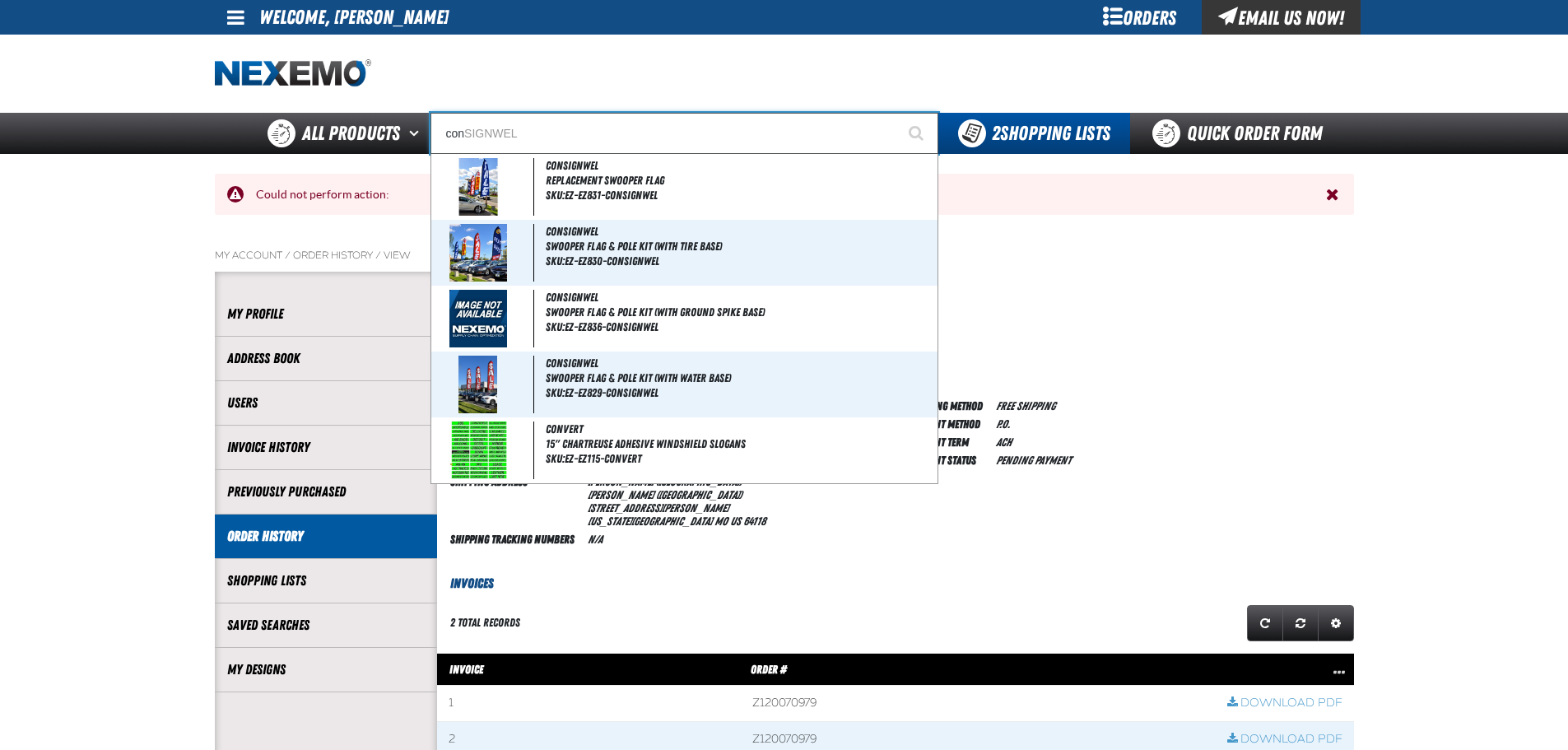
type input "cont"
type input "contour Yellow"
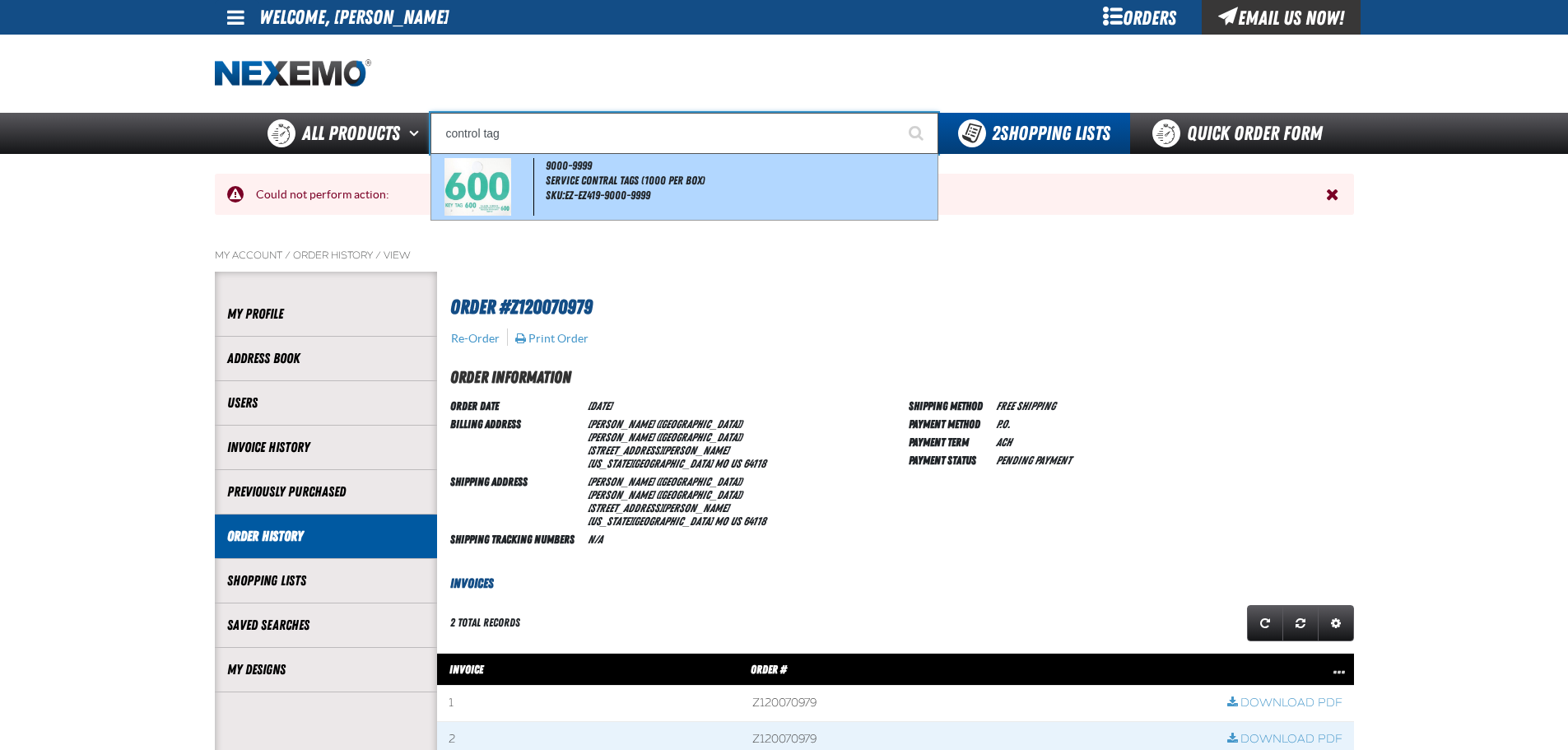
click at [591, 196] on span "SKU:EZ-EZ419-9000-9999" at bounding box center [598, 194] width 105 height 13
type input "9000-9999"
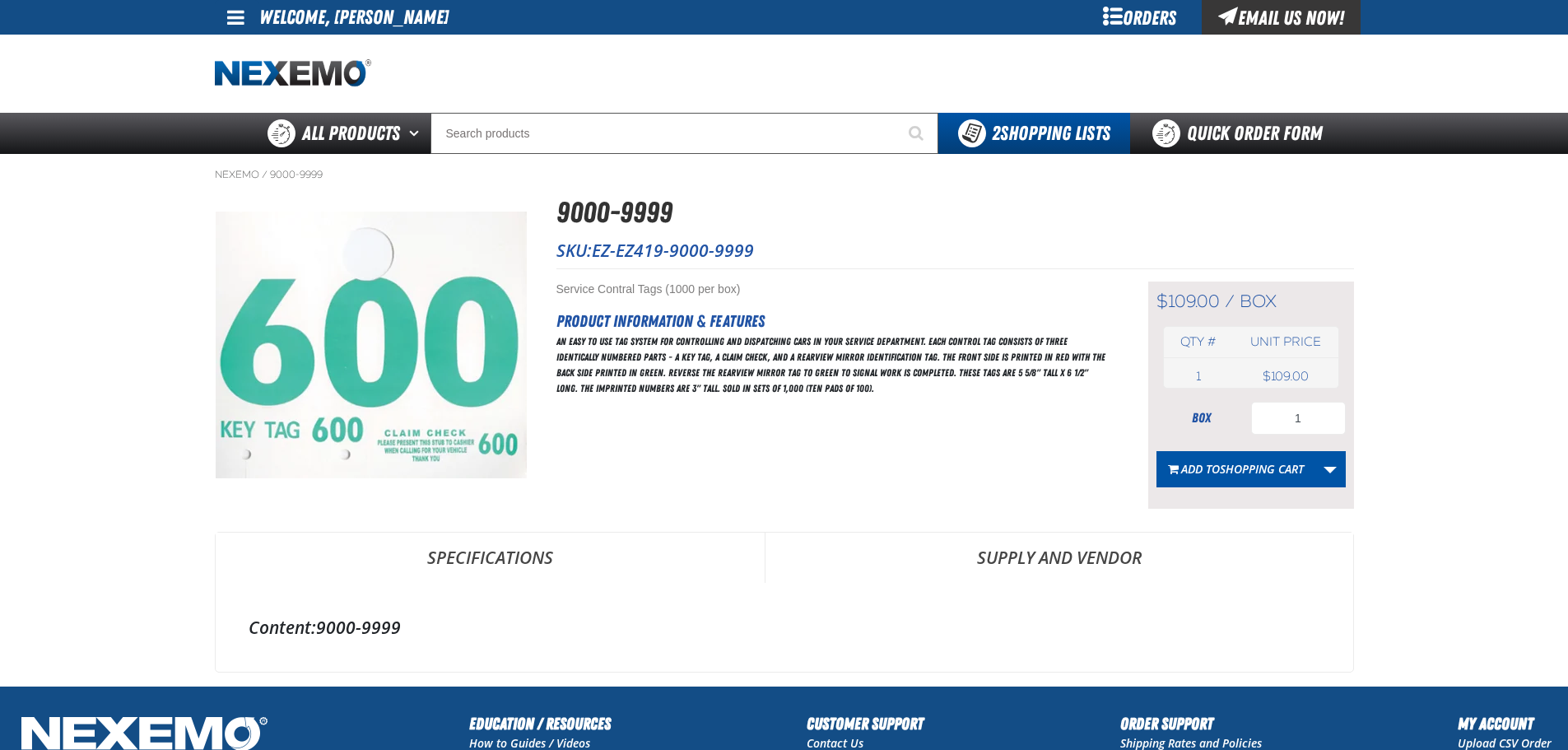
click at [496, 552] on link "Specifications" at bounding box center [490, 557] width 549 height 50
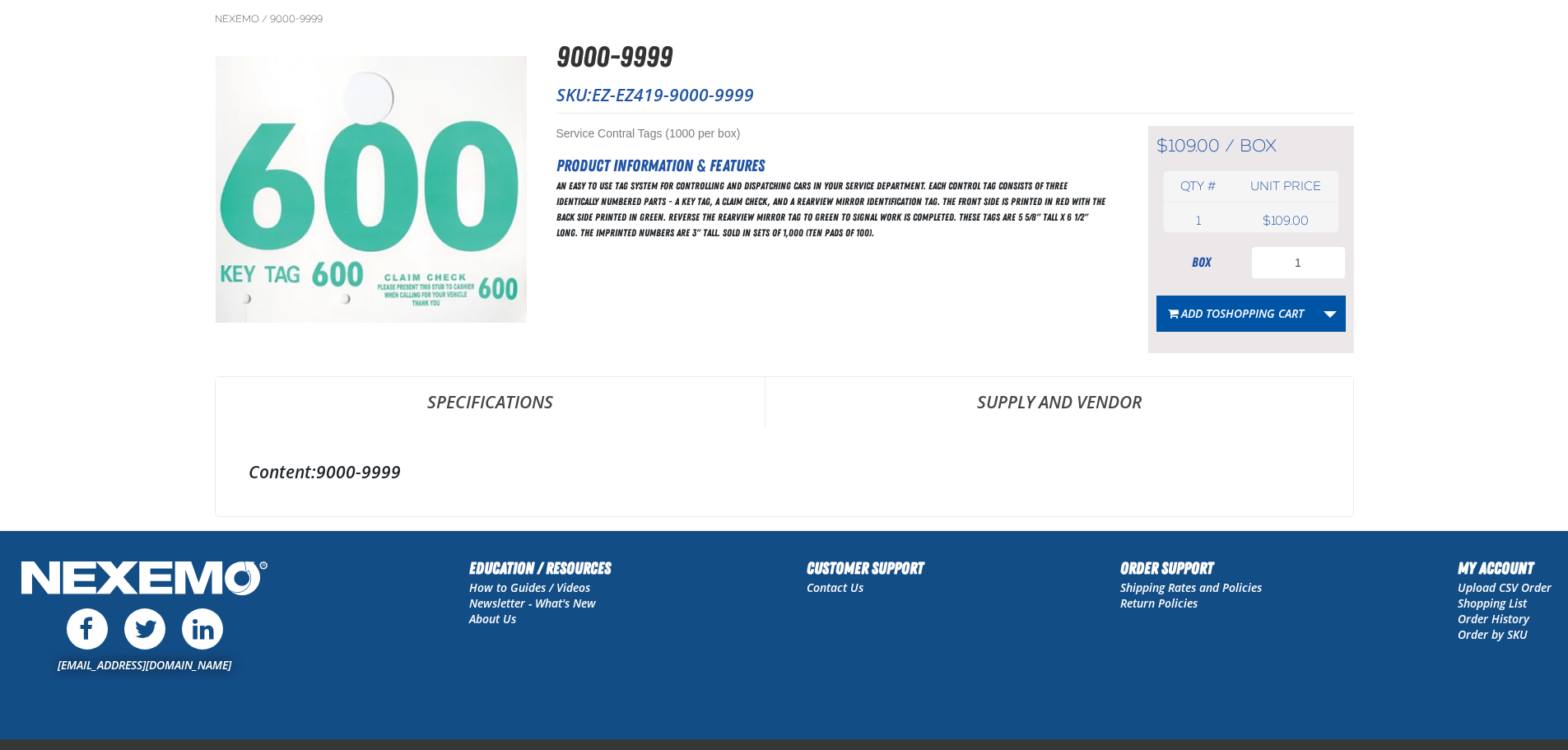
scroll to position [45, 0]
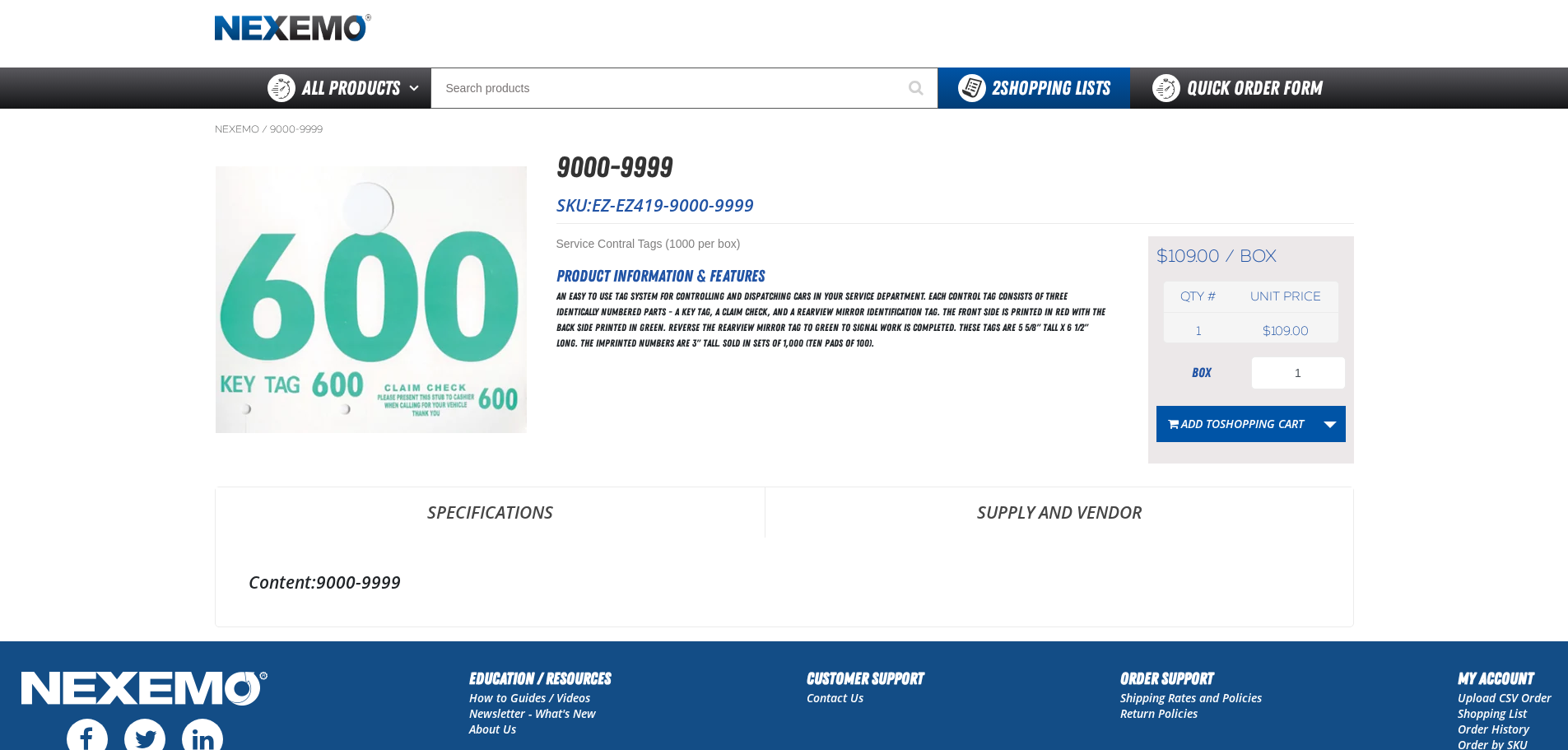
click at [1031, 514] on link "Supply and Vendor" at bounding box center [1060, 512] width 588 height 50
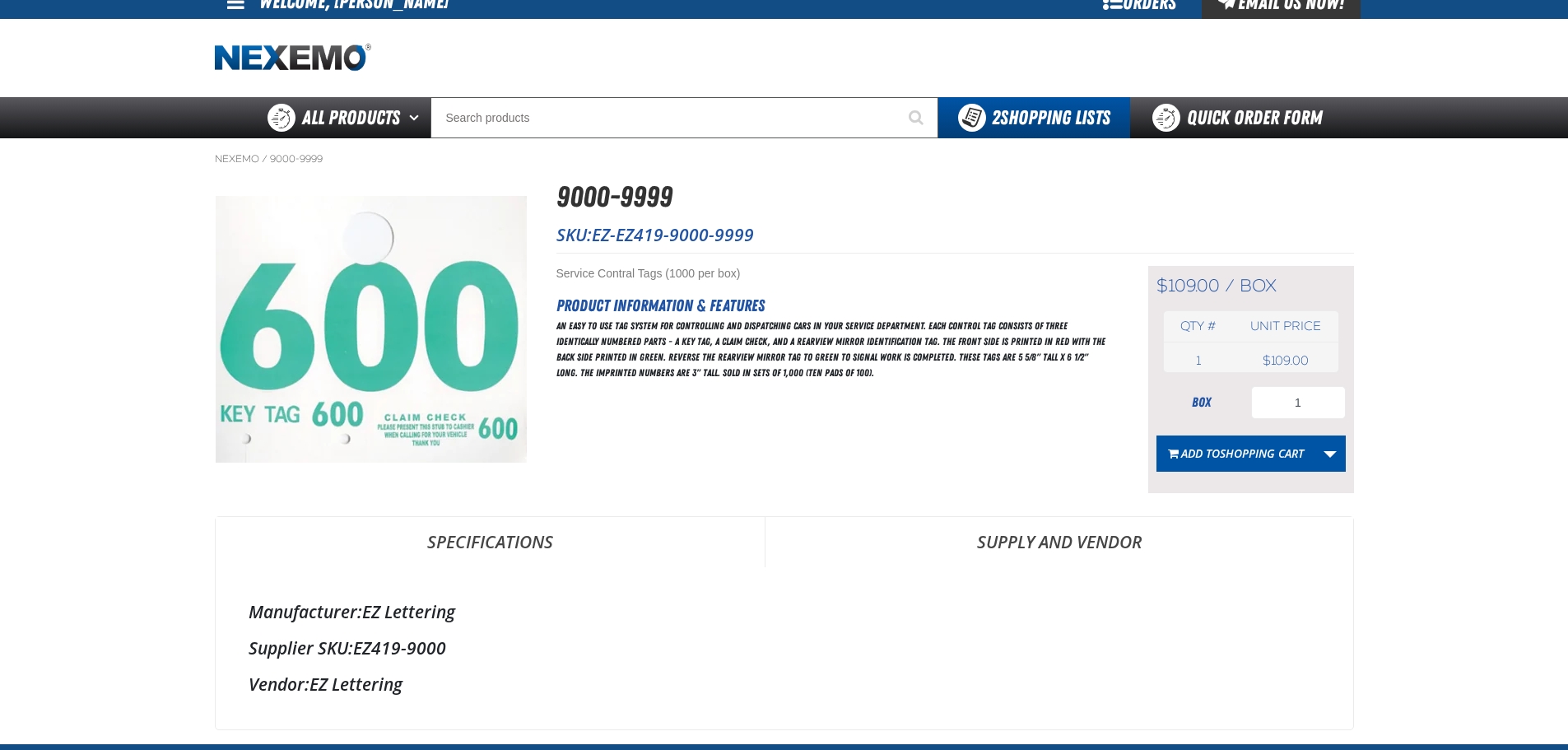
scroll to position [0, 0]
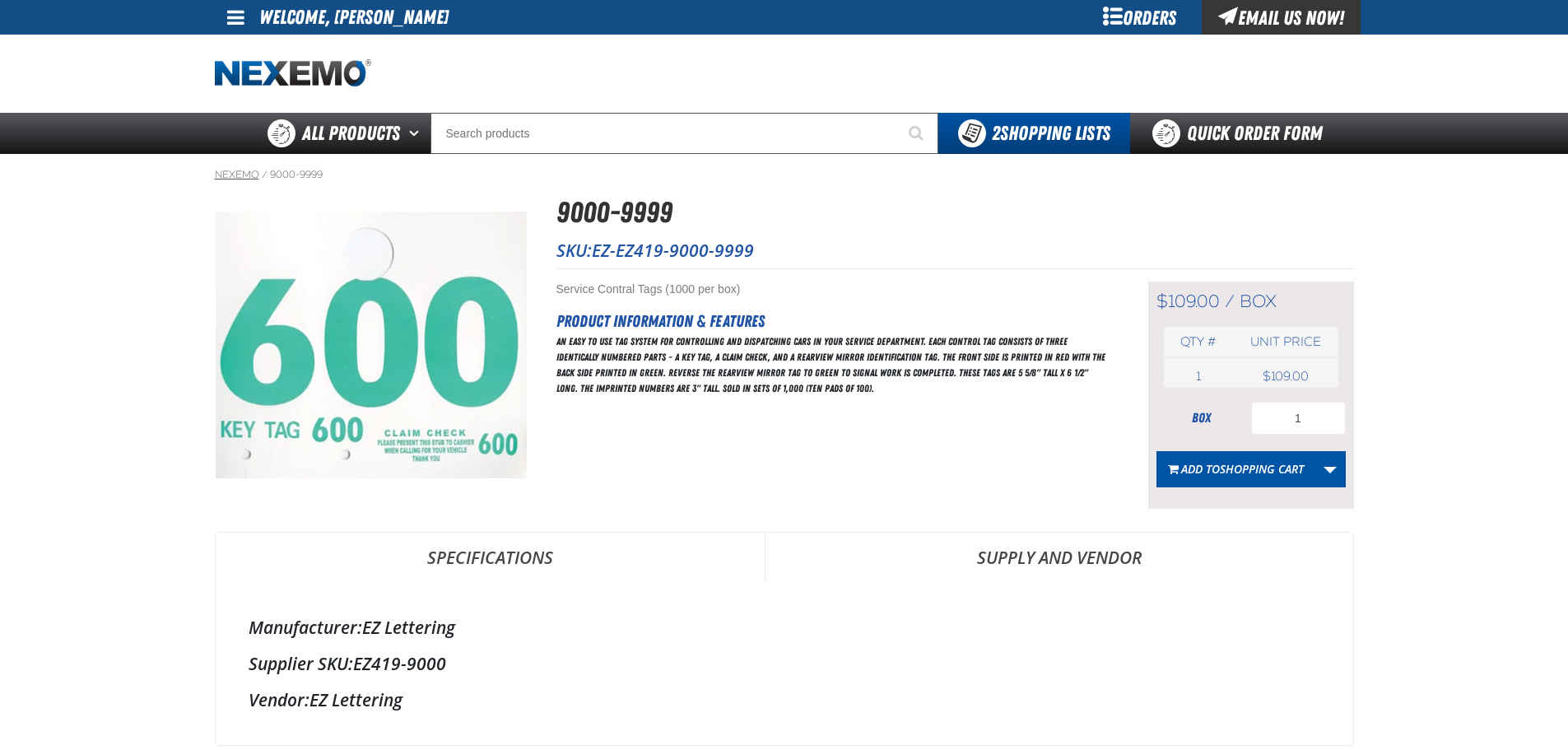
click at [251, 174] on link "Nexemo" at bounding box center [236, 174] width 44 height 13
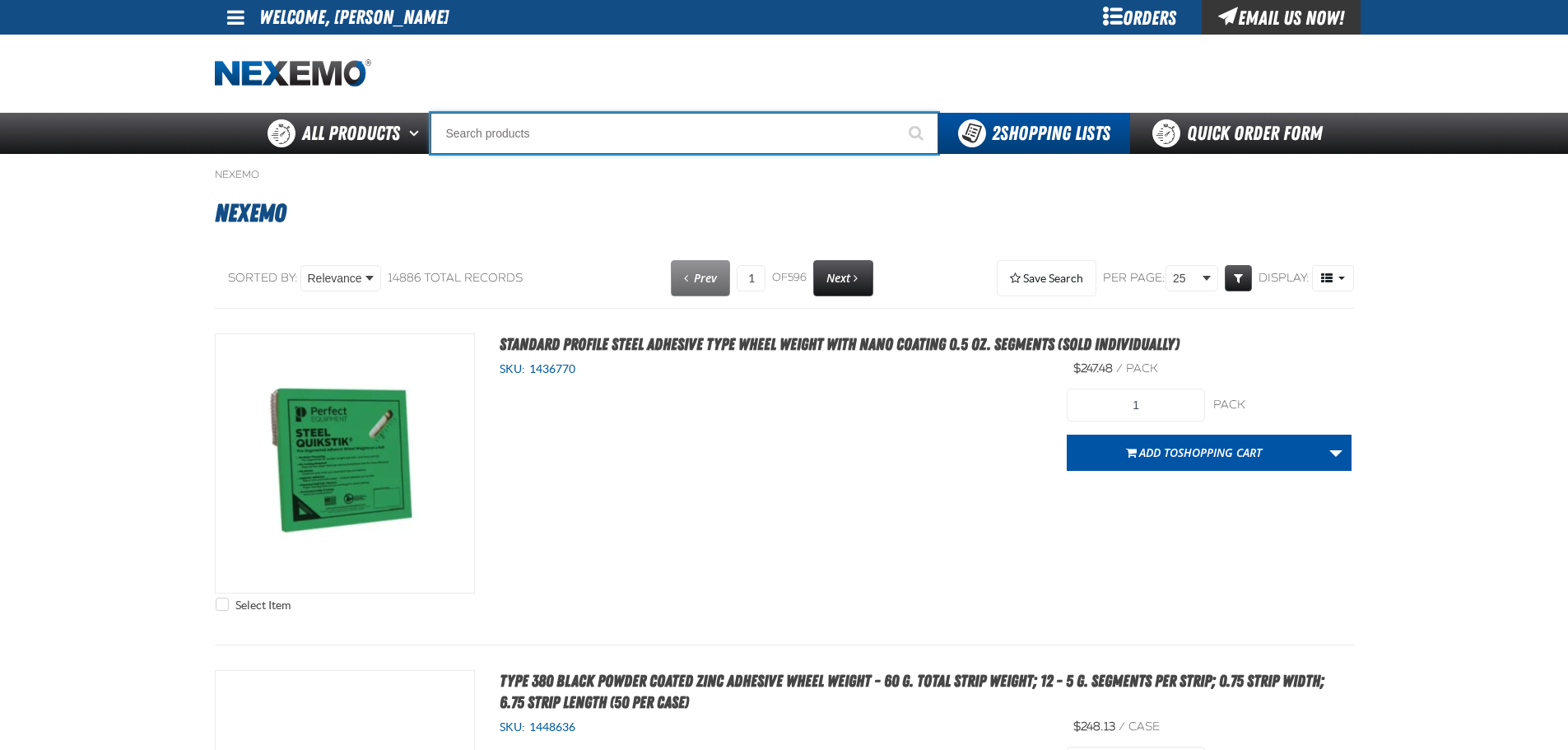
click at [530, 133] on input "Search" at bounding box center [685, 133] width 508 height 41
type input "c"
type input "c Alkaline Battery 1.5 Volt (12 per pack)"
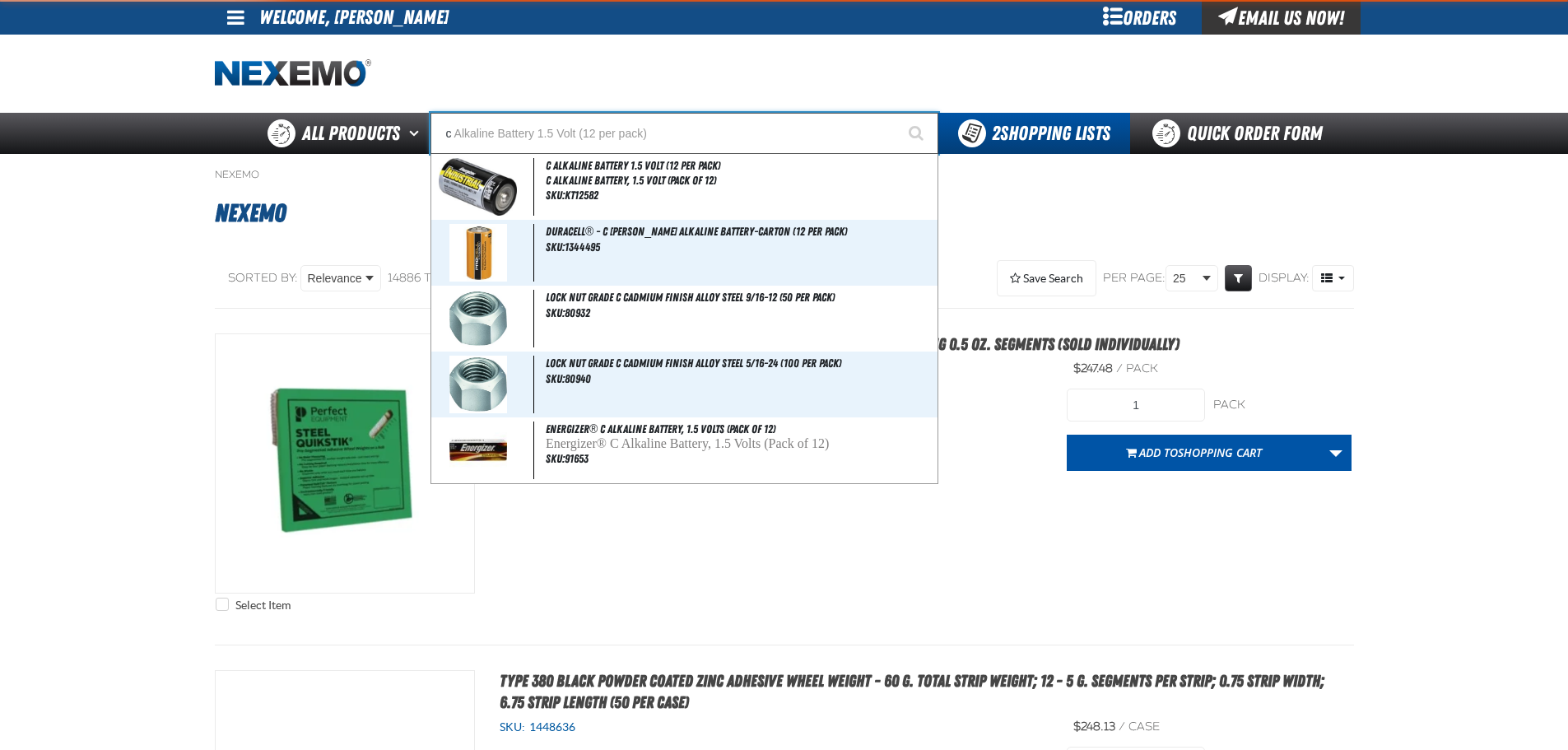
type input "co"
type input "coNSIGNWEL"
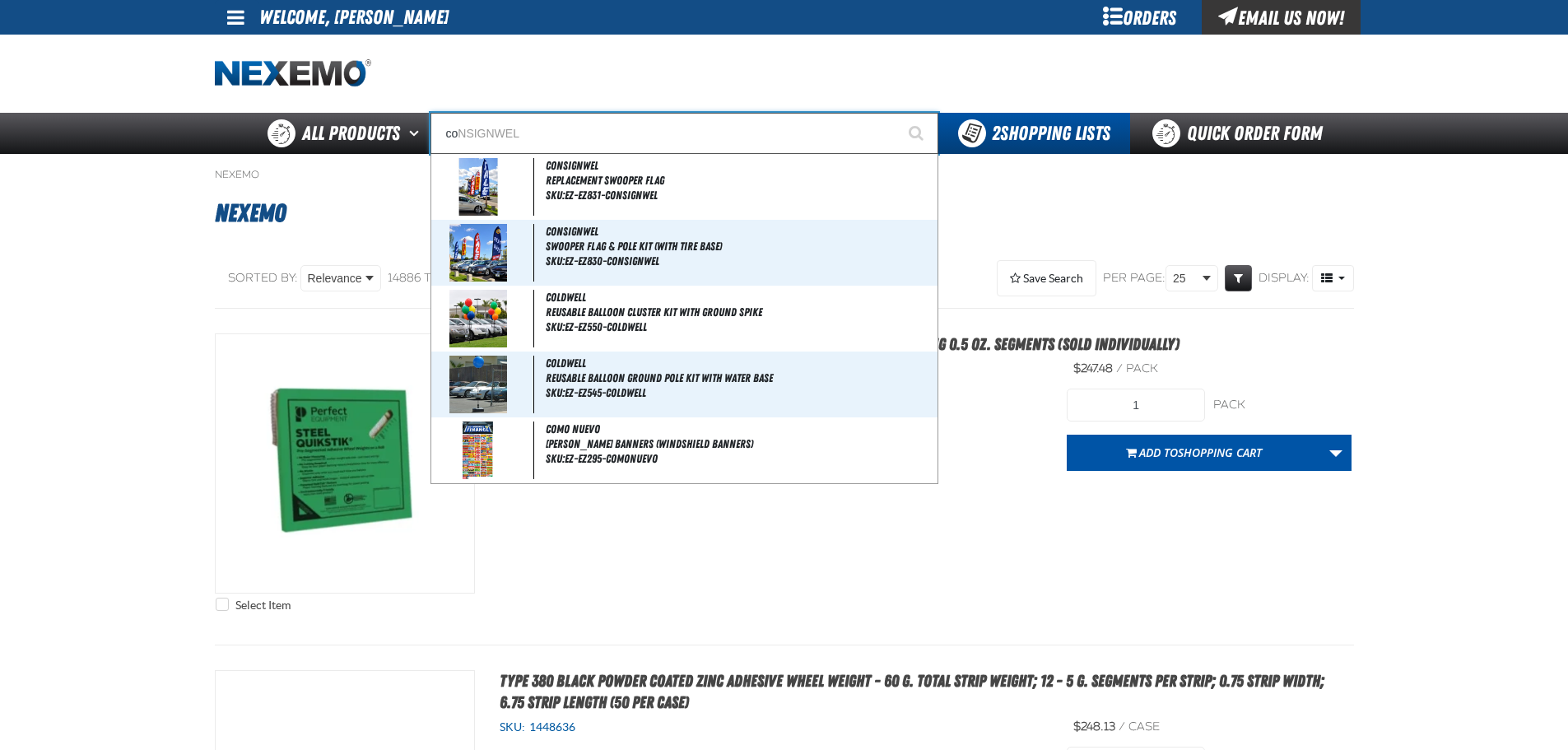
type input "con"
type input "conSIGNWEL"
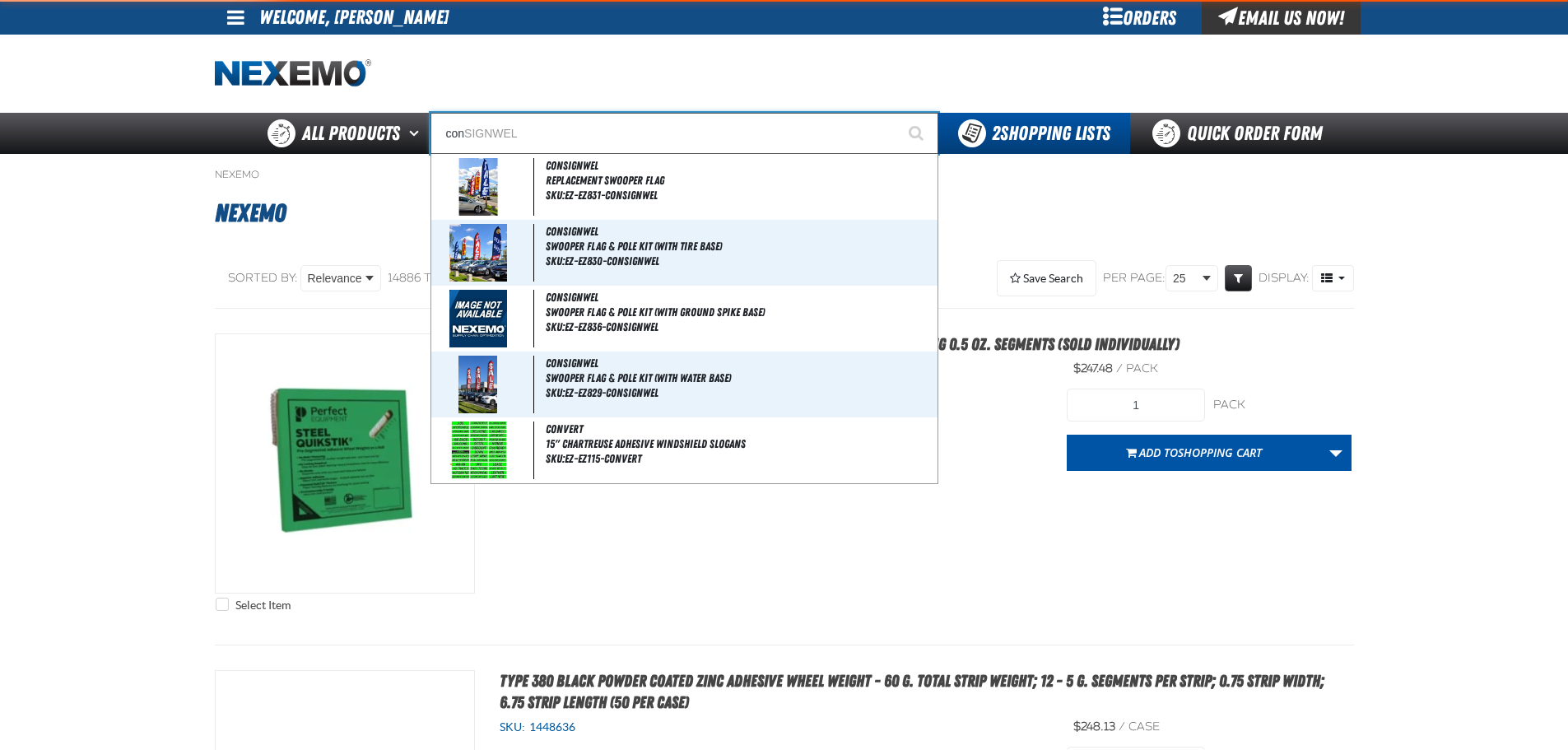
type input "cont"
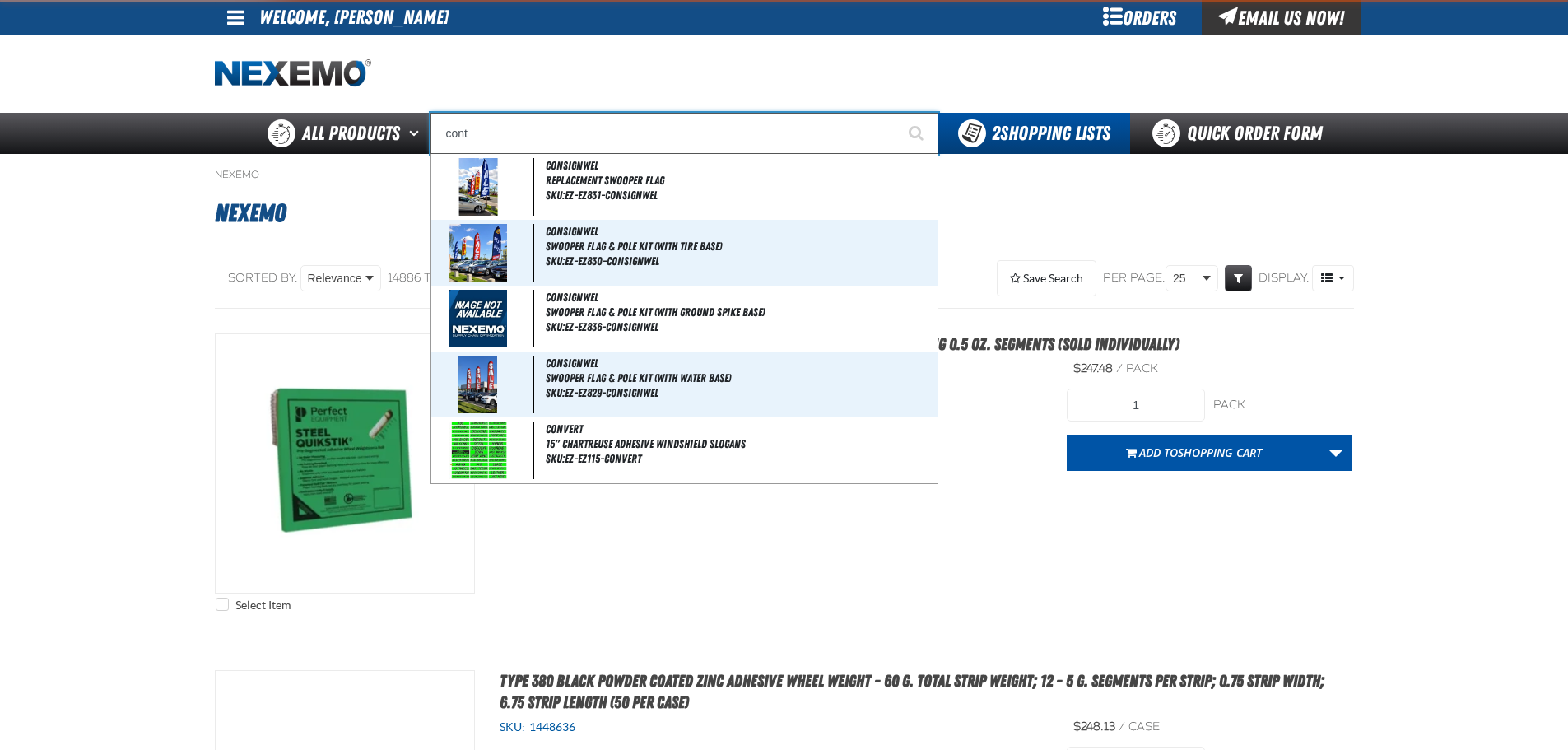
type input "contour Yellow"
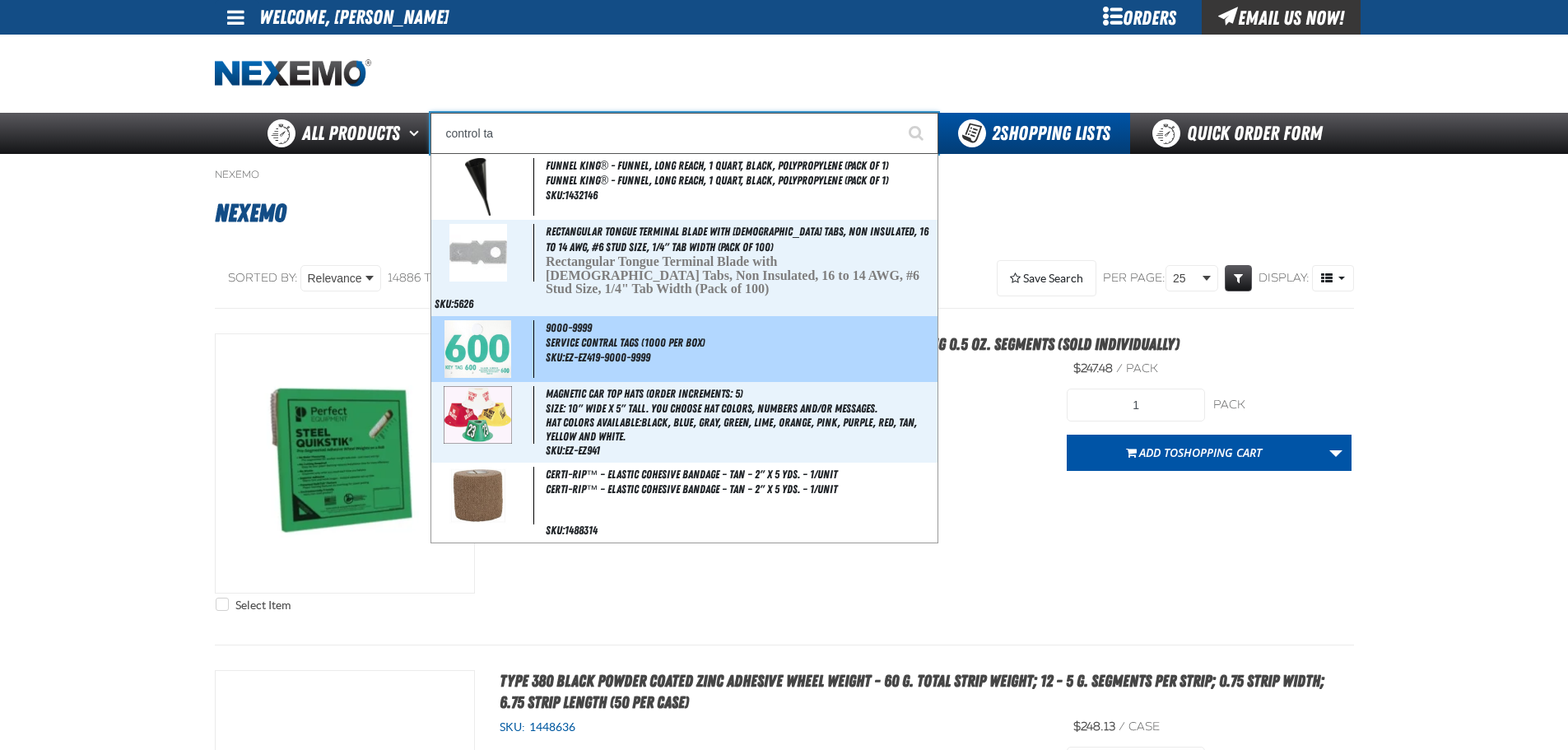
click at [608, 351] on span "SKU:EZ-EZ419-9000-9999" at bounding box center [598, 357] width 105 height 13
type input "9000-9999"
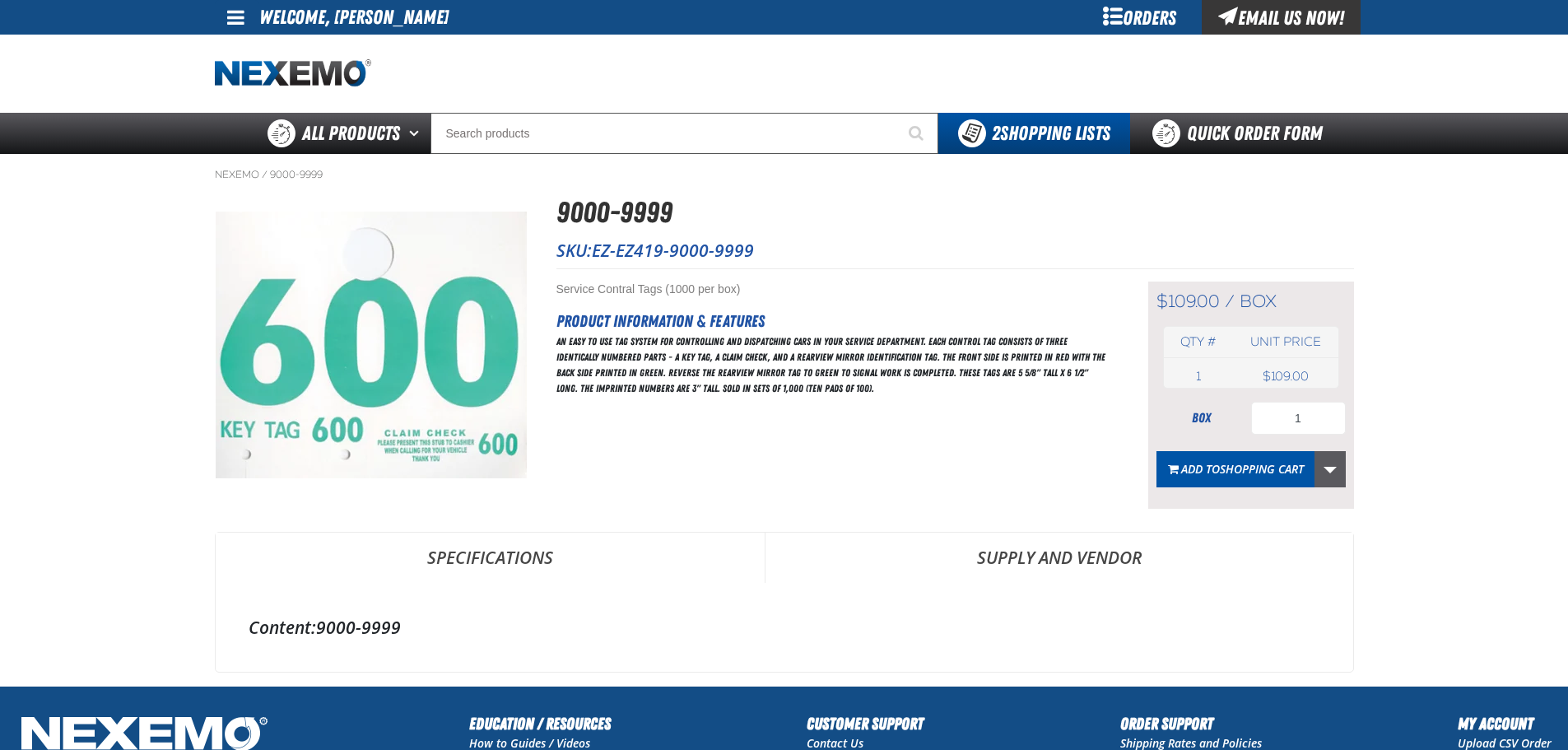
click at [1328, 468] on link "More Actions" at bounding box center [1330, 469] width 31 height 37
click at [1457, 460] on main "Nexemo / 9000-9999 9000-9999 1" at bounding box center [784, 420] width 1568 height 532
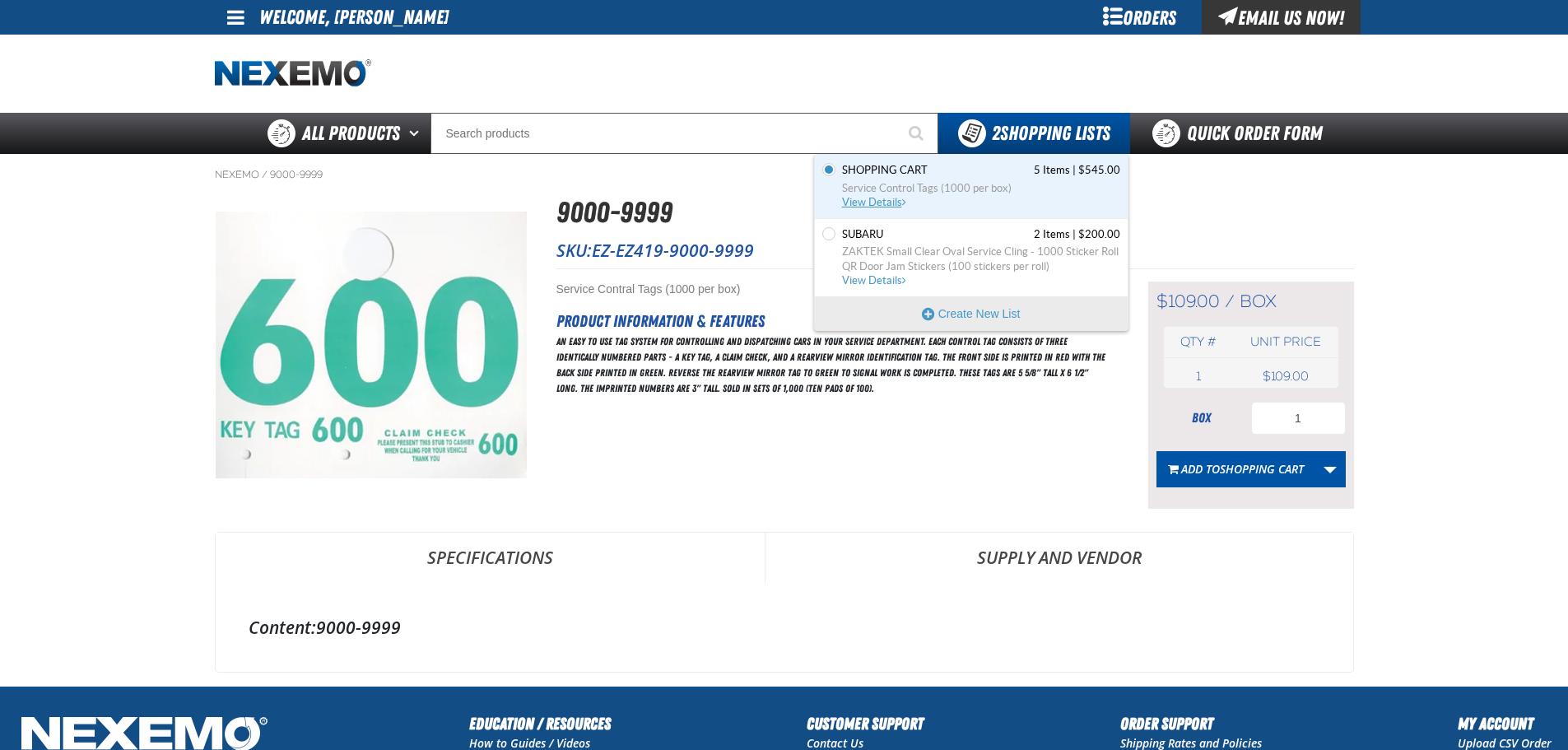
click at [873, 198] on span "View Details" at bounding box center [876, 202] width 66 height 12
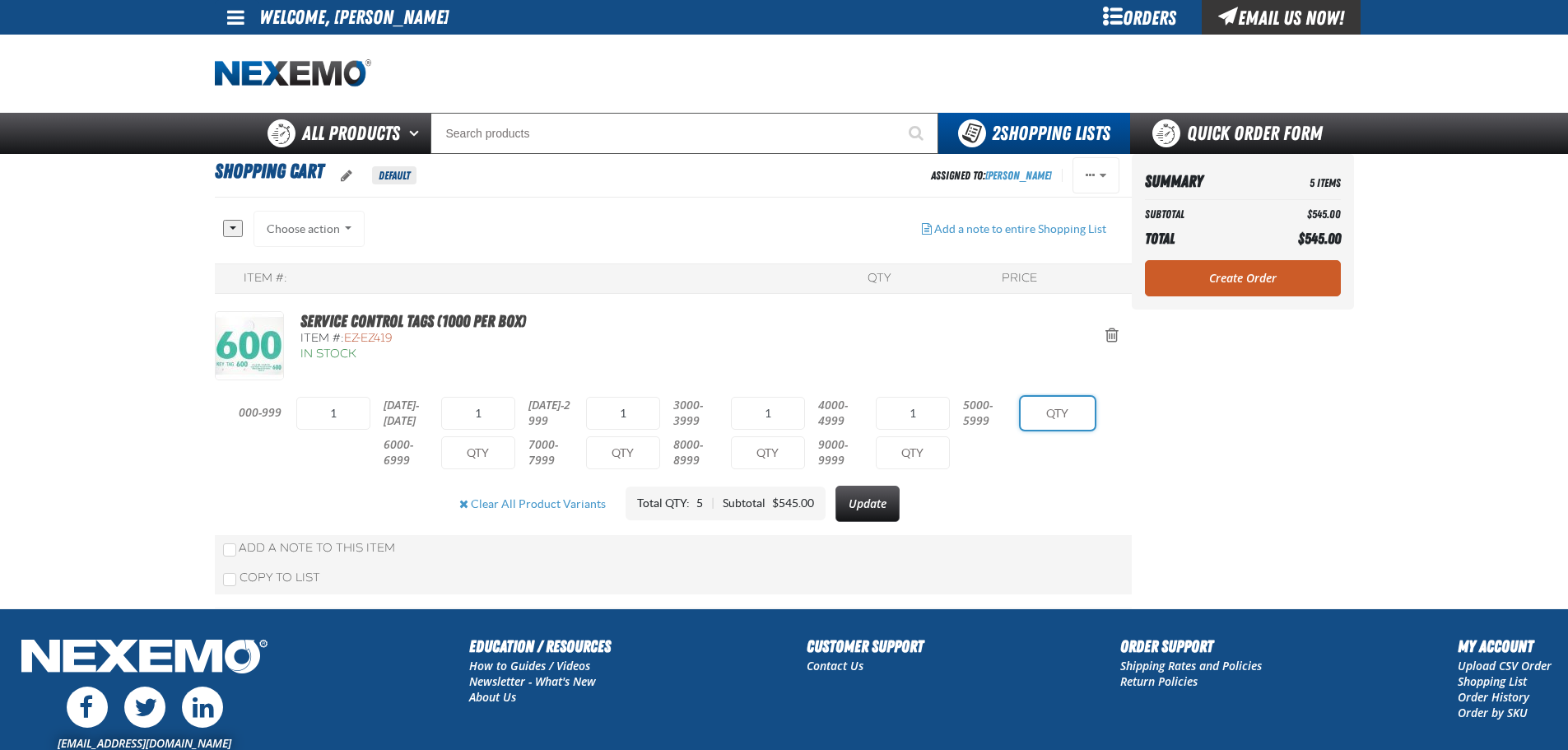
click at [1055, 415] on input "text" at bounding box center [1057, 413] width 74 height 33
type input "1"
click at [1238, 277] on link "Create Order" at bounding box center [1243, 278] width 196 height 37
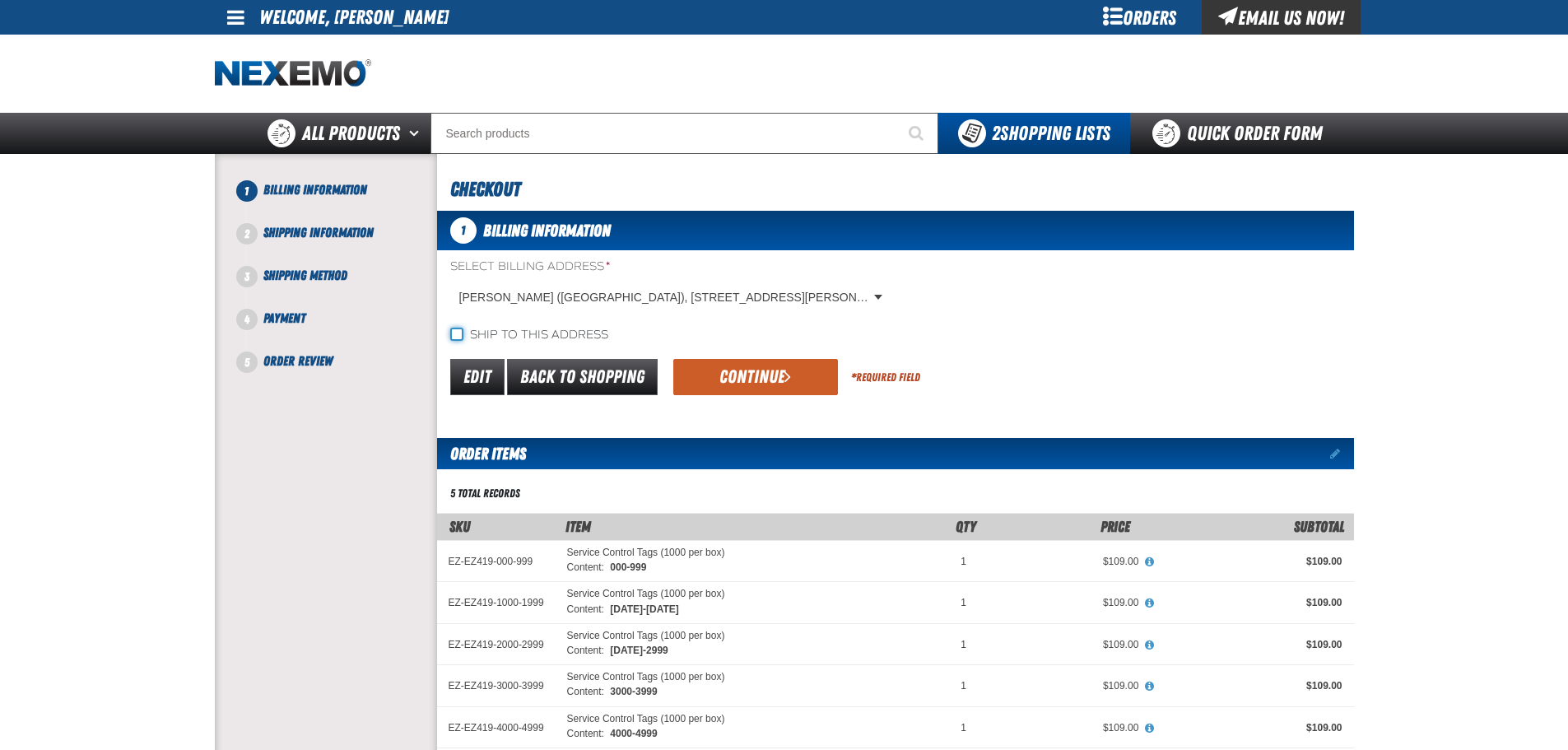
click at [450, 338] on input "Ship to this address" at bounding box center [456, 334] width 13 height 13
checkbox input "true"
click at [774, 372] on button "Continue" at bounding box center [755, 378] width 165 height 37
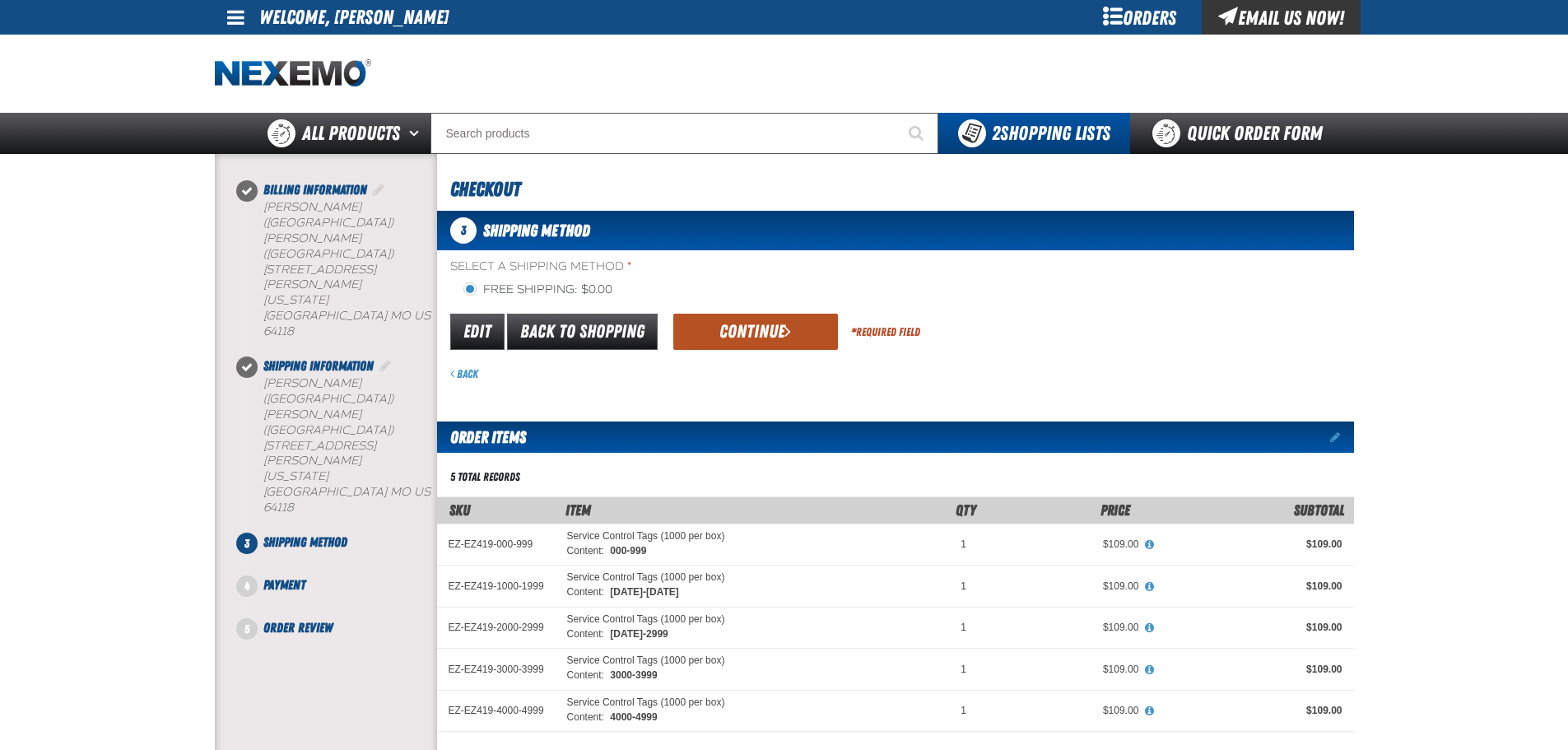
click at [772, 339] on button "Continue" at bounding box center [755, 332] width 165 height 37
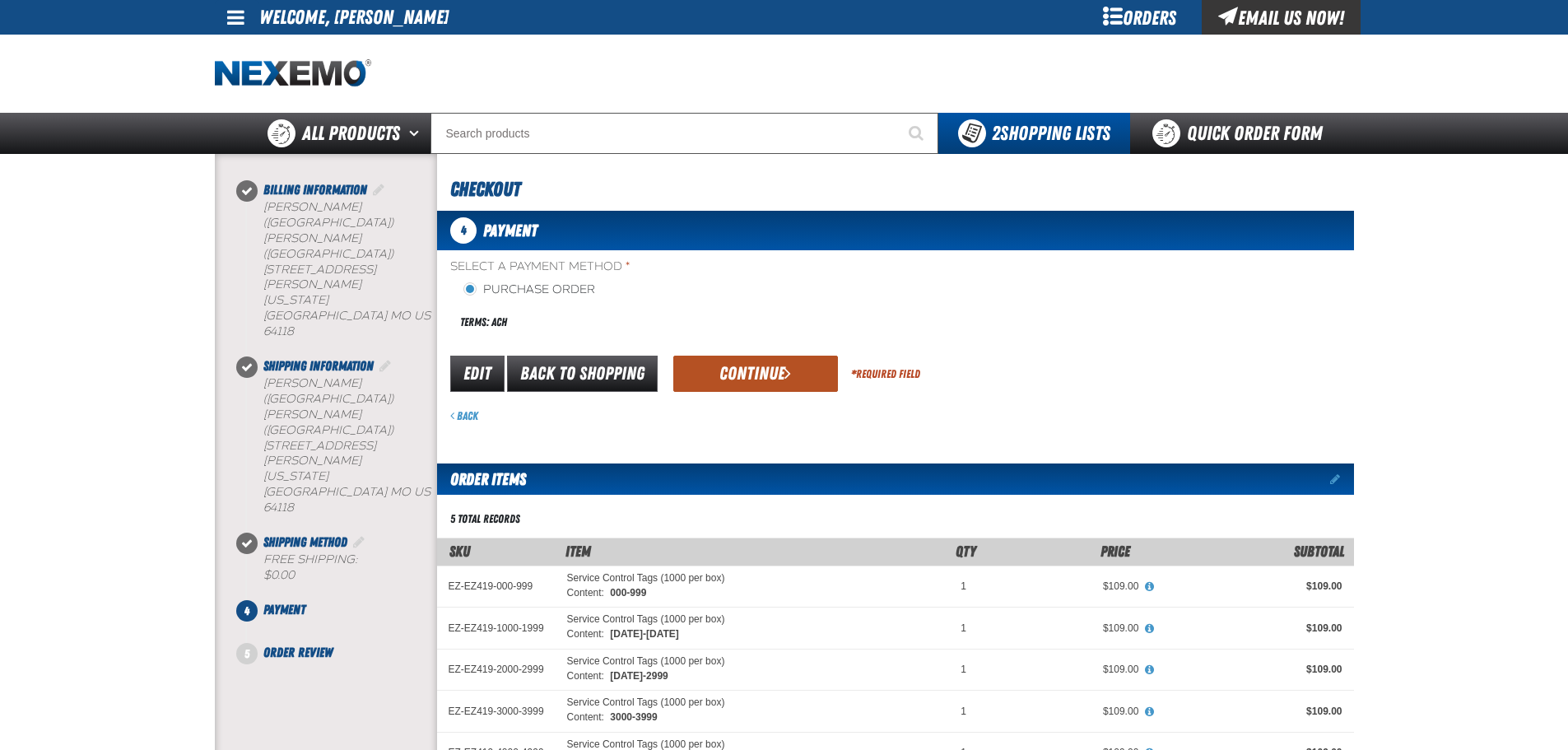
click at [767, 374] on button "Continue" at bounding box center [755, 374] width 165 height 37
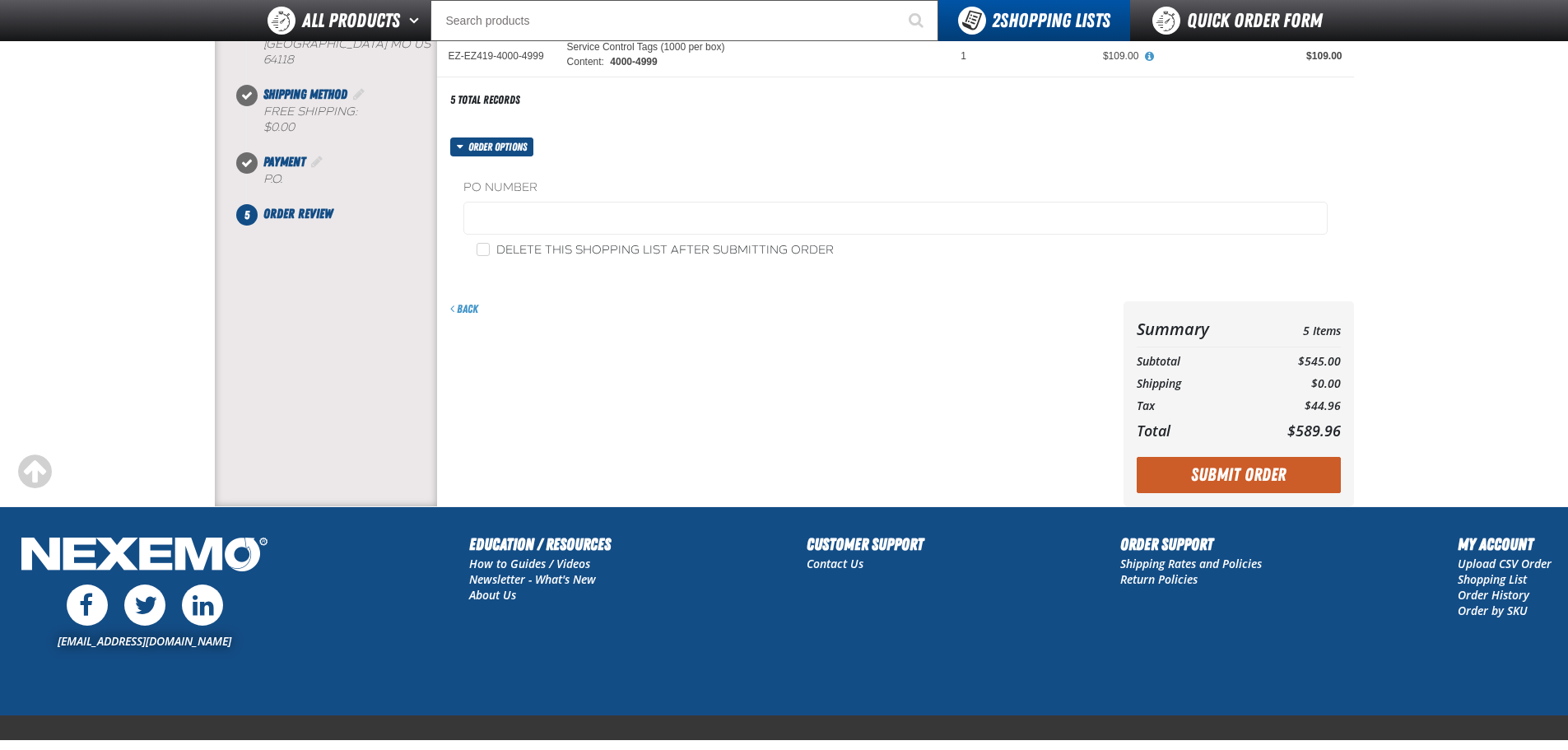
scroll to position [412, 0]
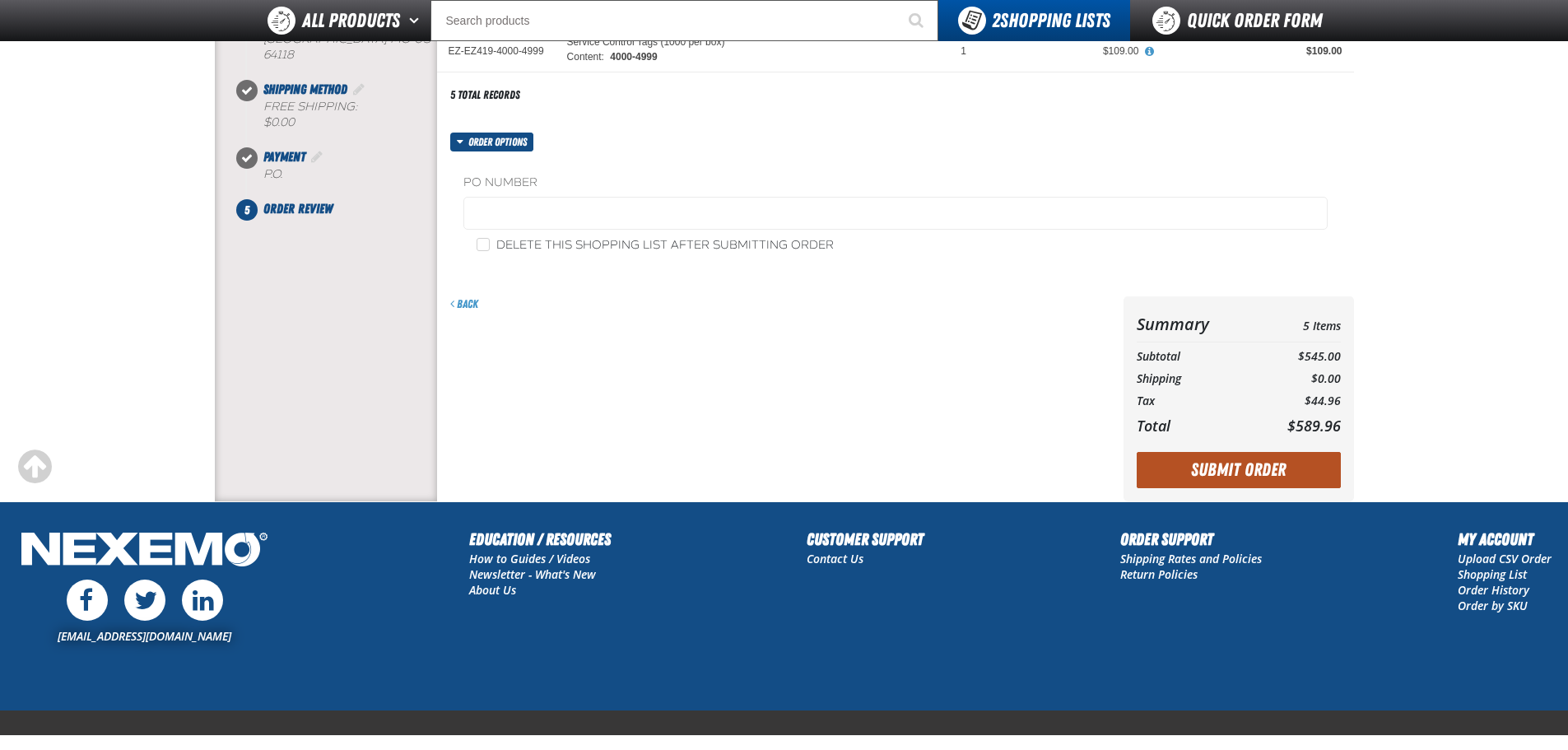
click at [1279, 466] on button "Submit Order" at bounding box center [1239, 470] width 204 height 37
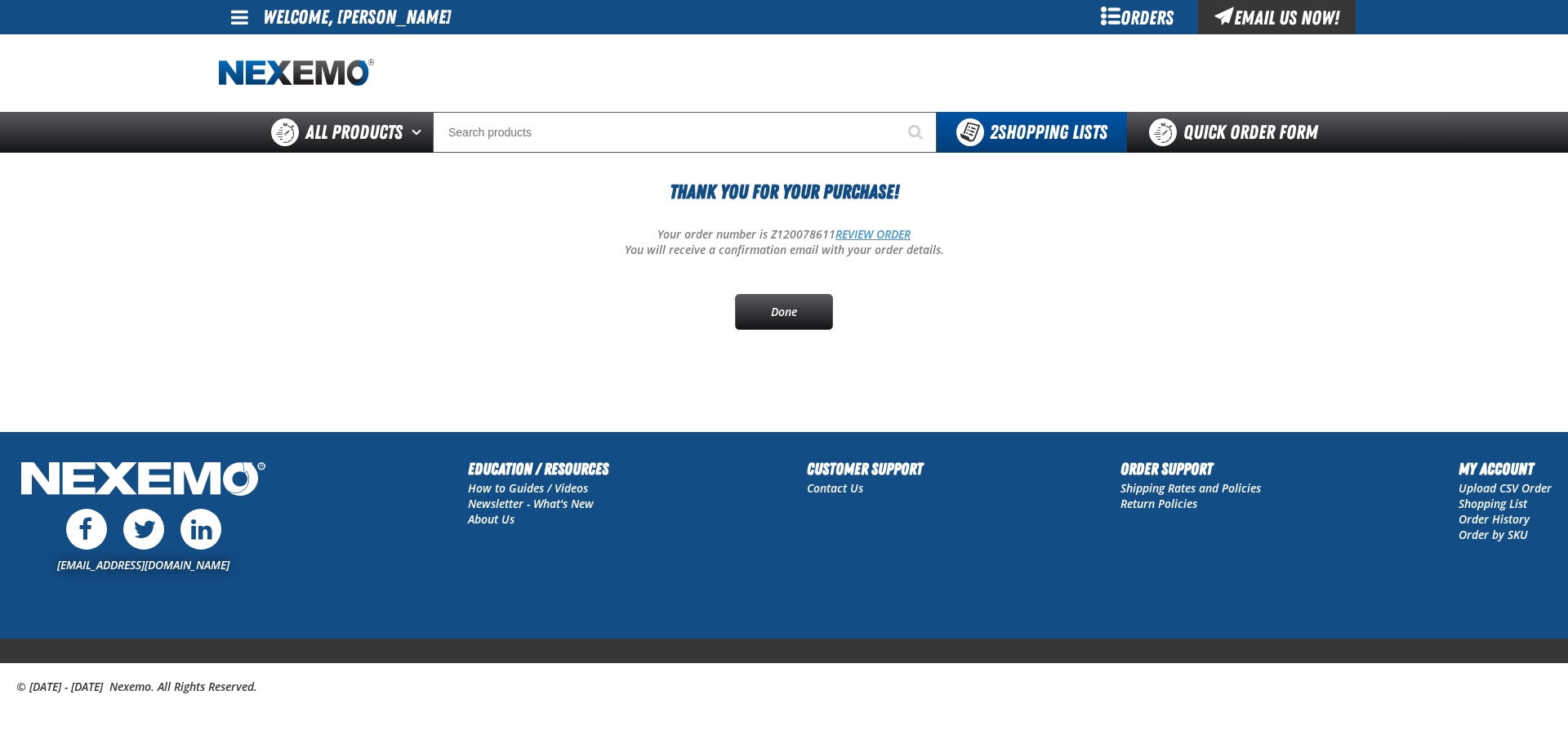
click at [862, 235] on link "REVIEW ORDER" at bounding box center [873, 234] width 75 height 16
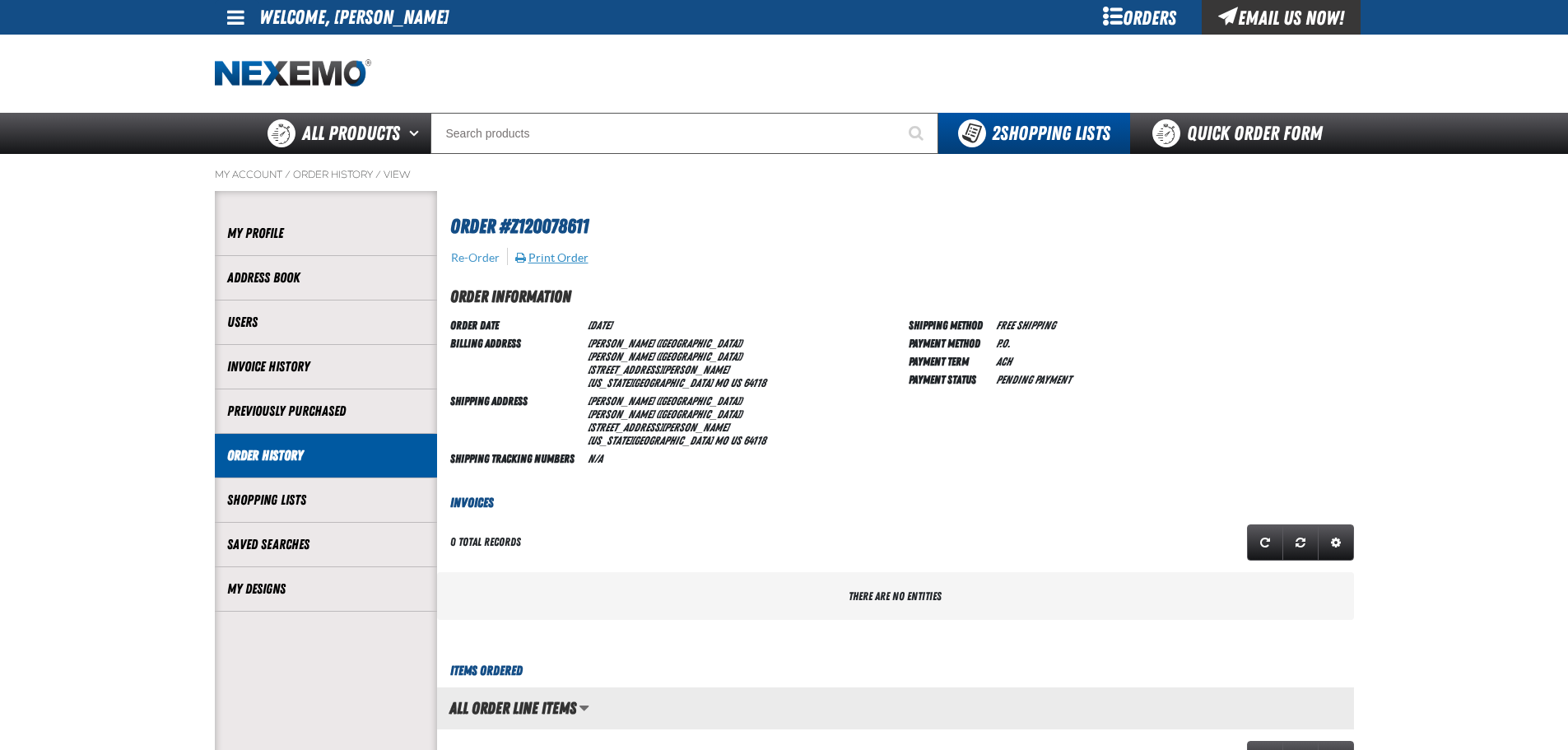
click at [556, 259] on button "Print Order" at bounding box center [552, 257] width 75 height 15
